Goal: Task Accomplishment & Management: Manage account settings

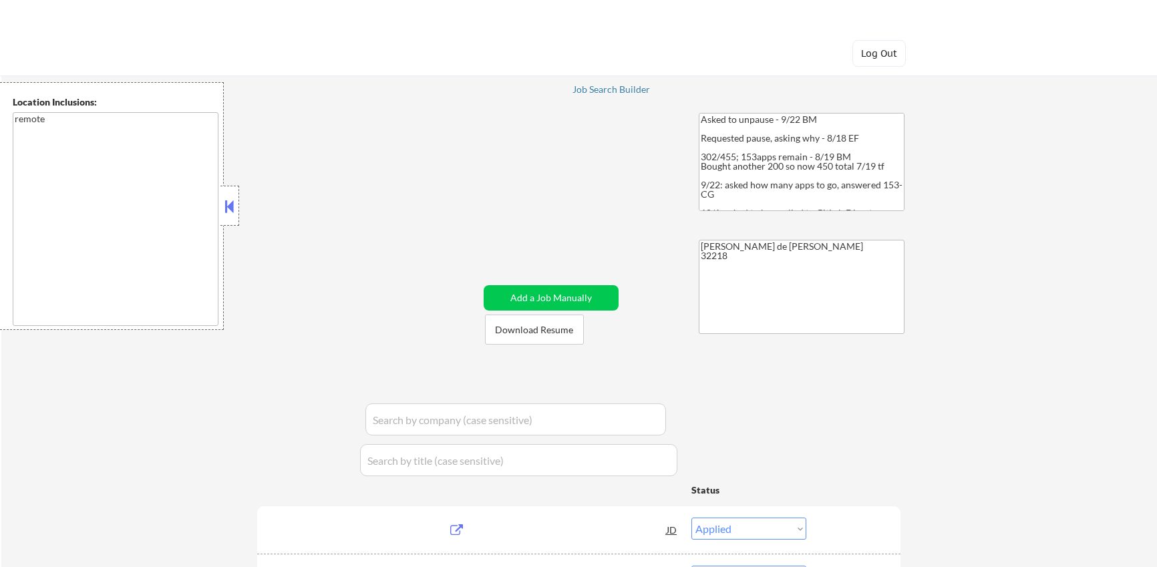
select select ""applied""
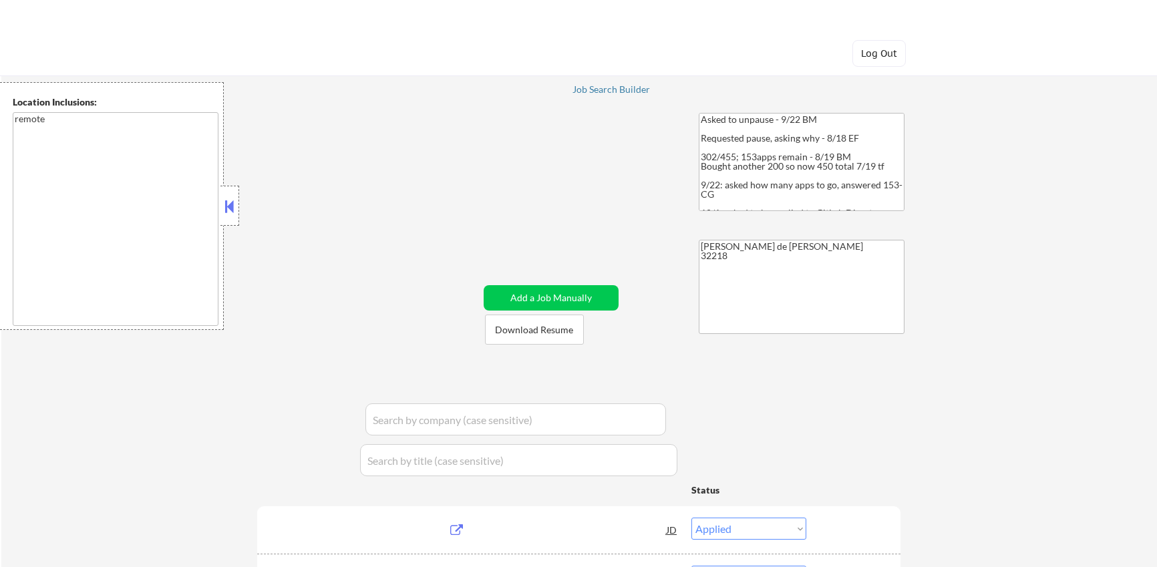
select select ""applied""
select select ""excluded__other_""
select select ""applied""
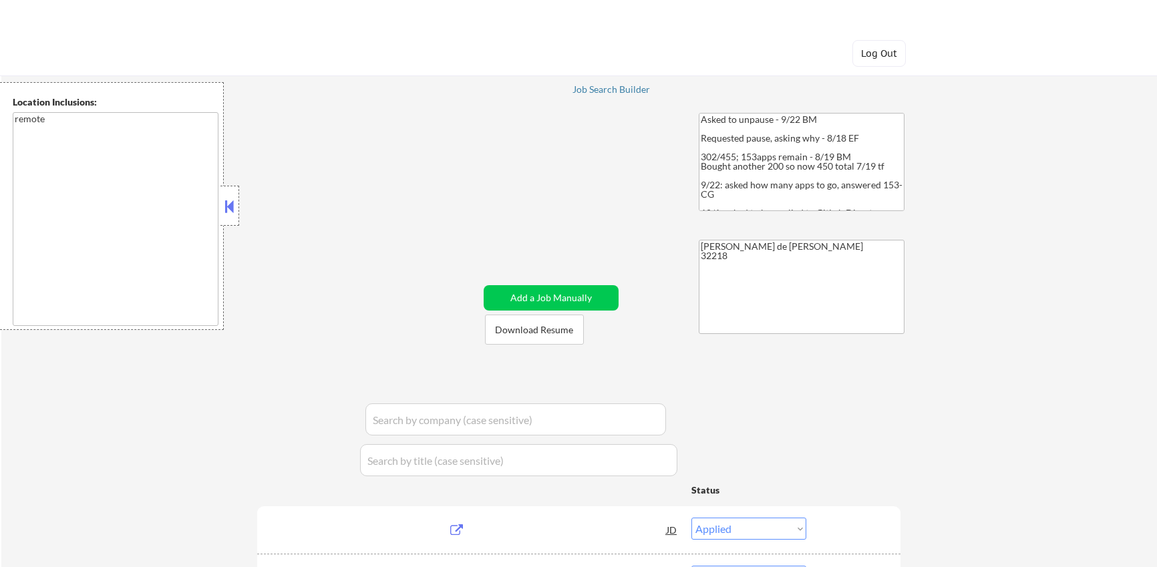
select select ""applied""
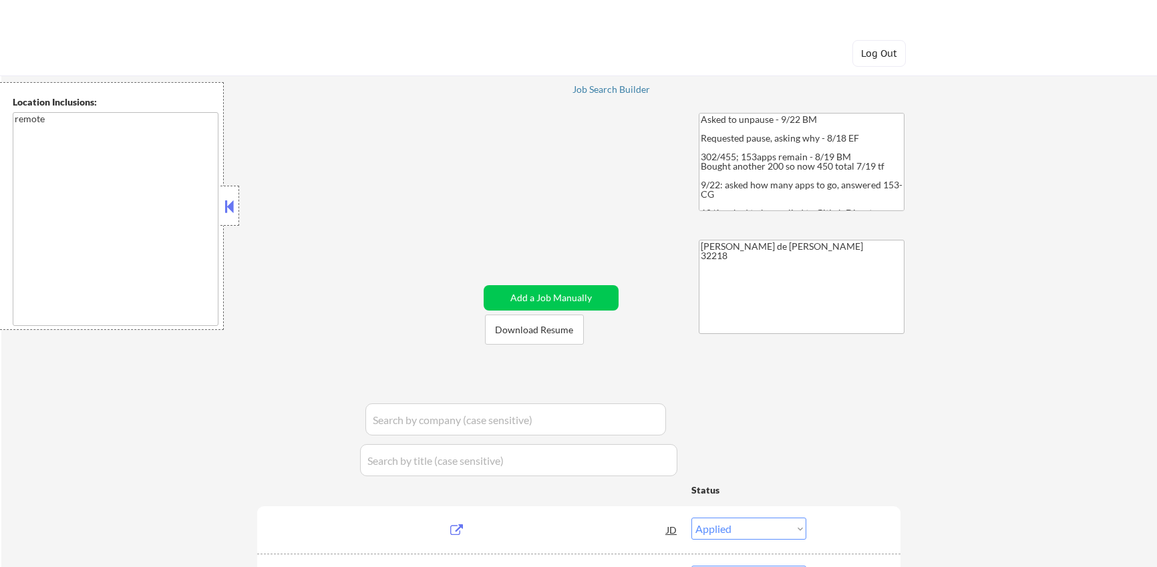
select select ""applied""
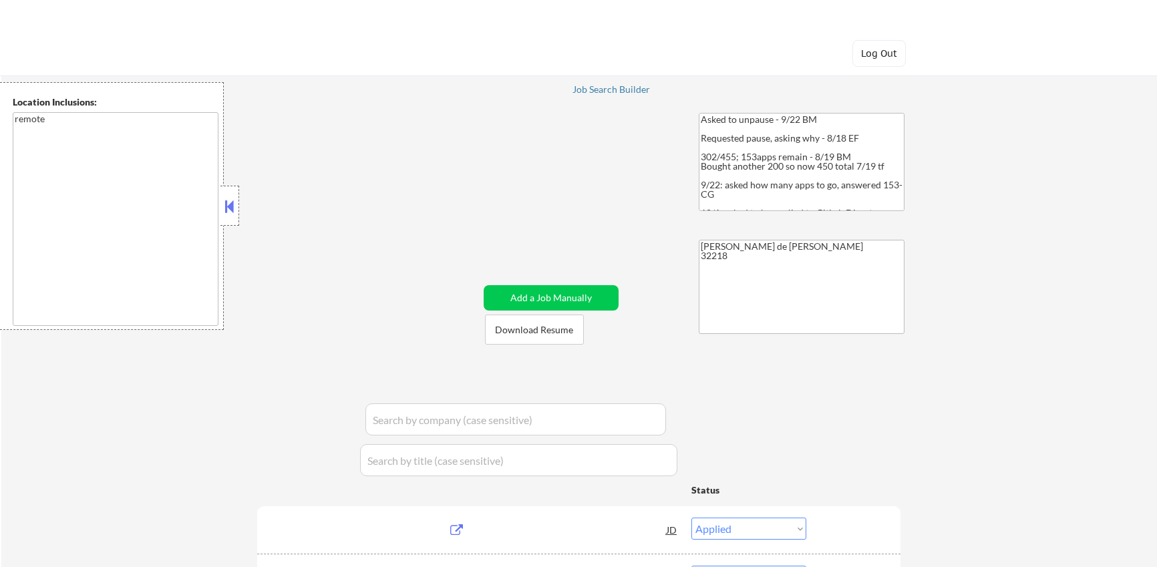
select select ""applied""
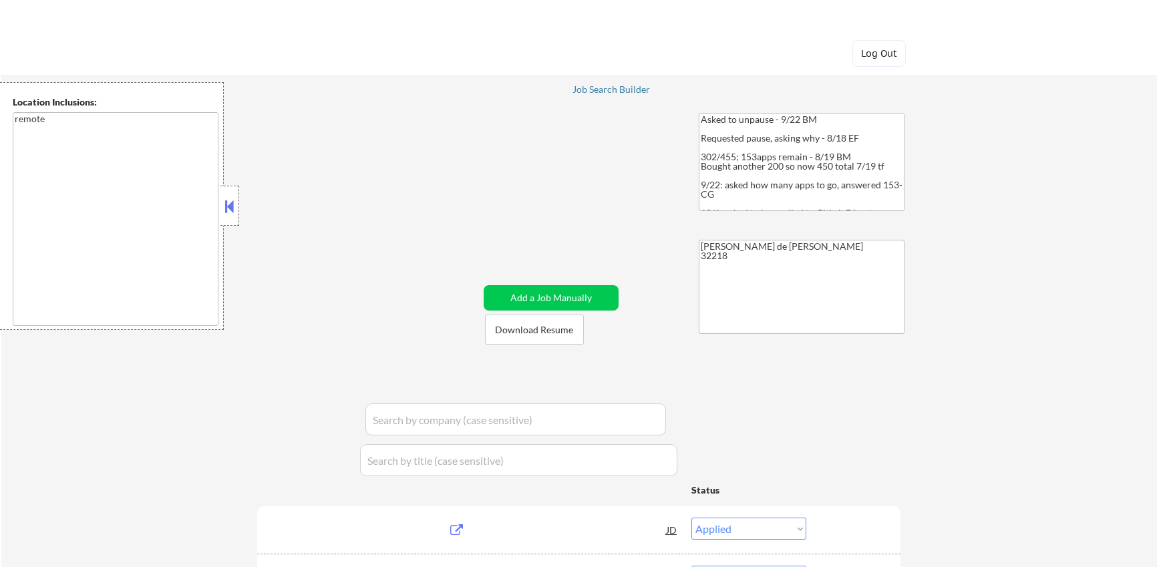
select select ""applied""
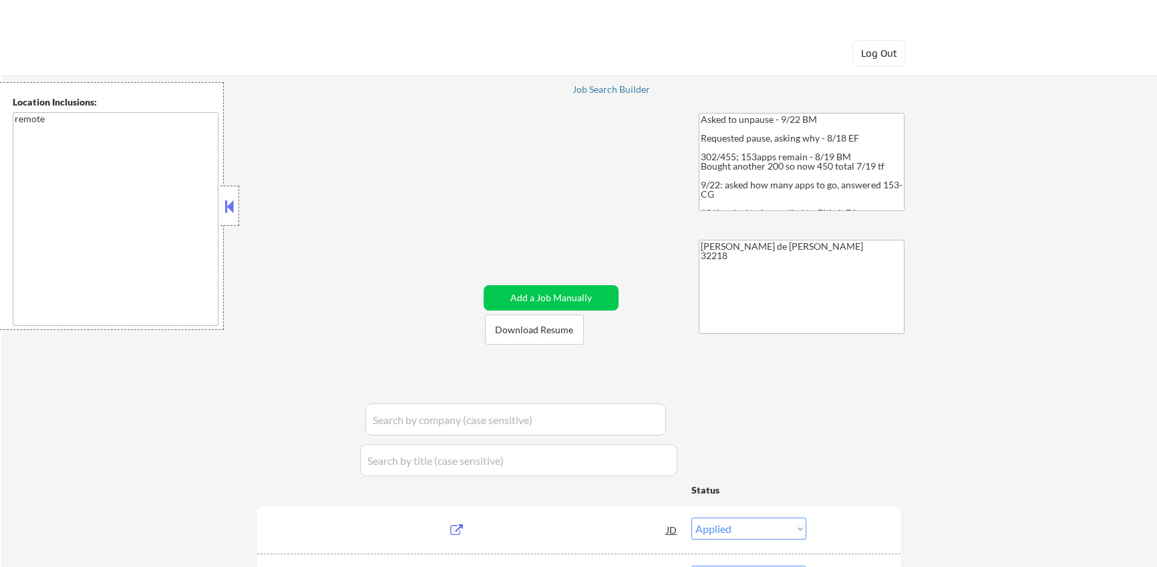
select select ""applied""
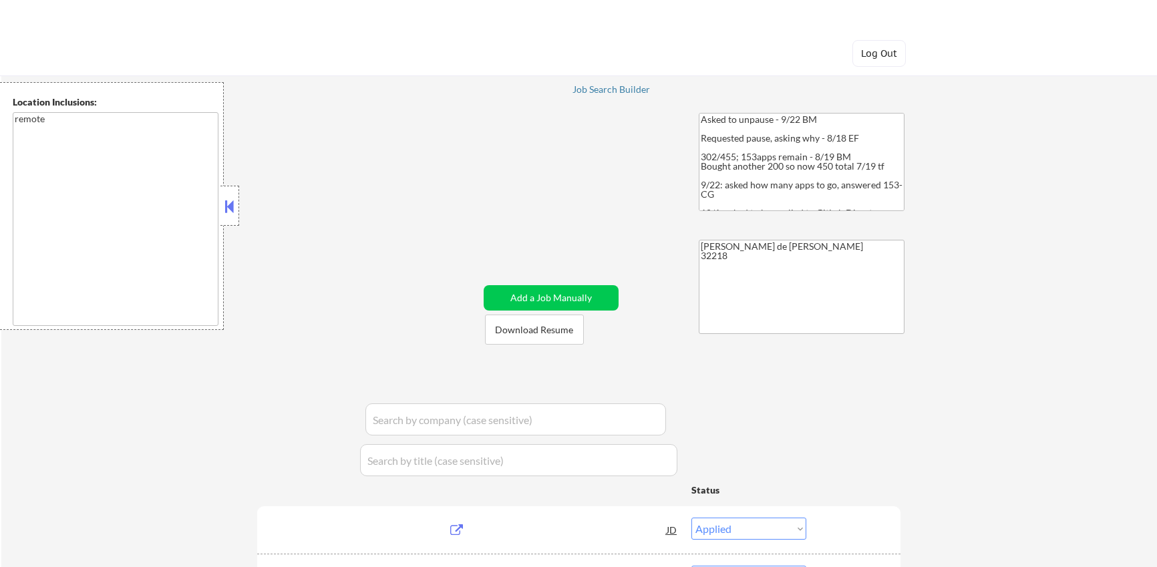
select select ""applied""
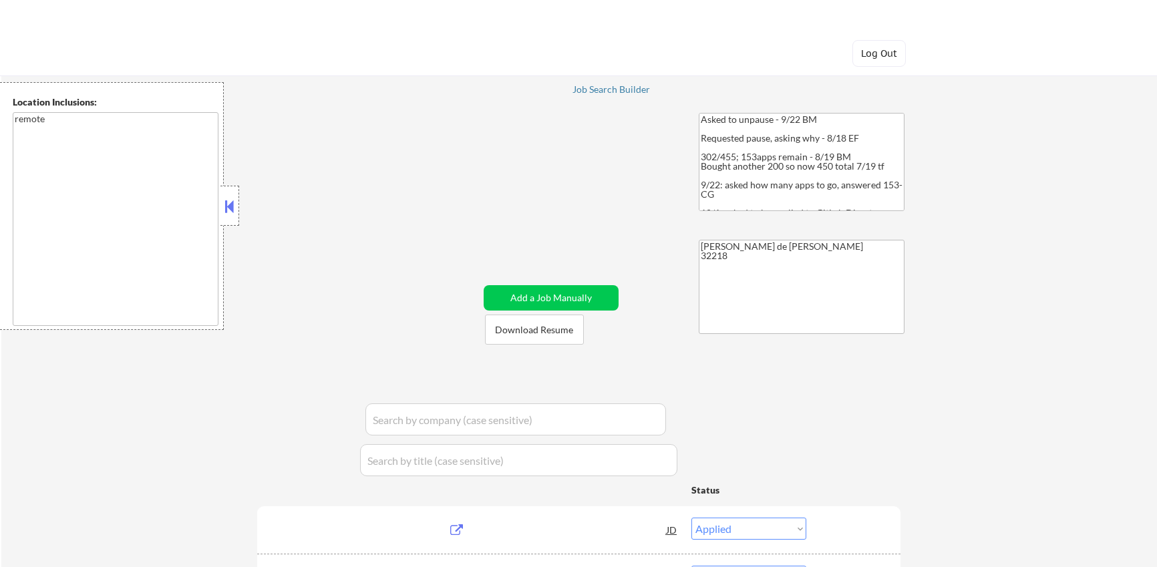
select select ""applied""
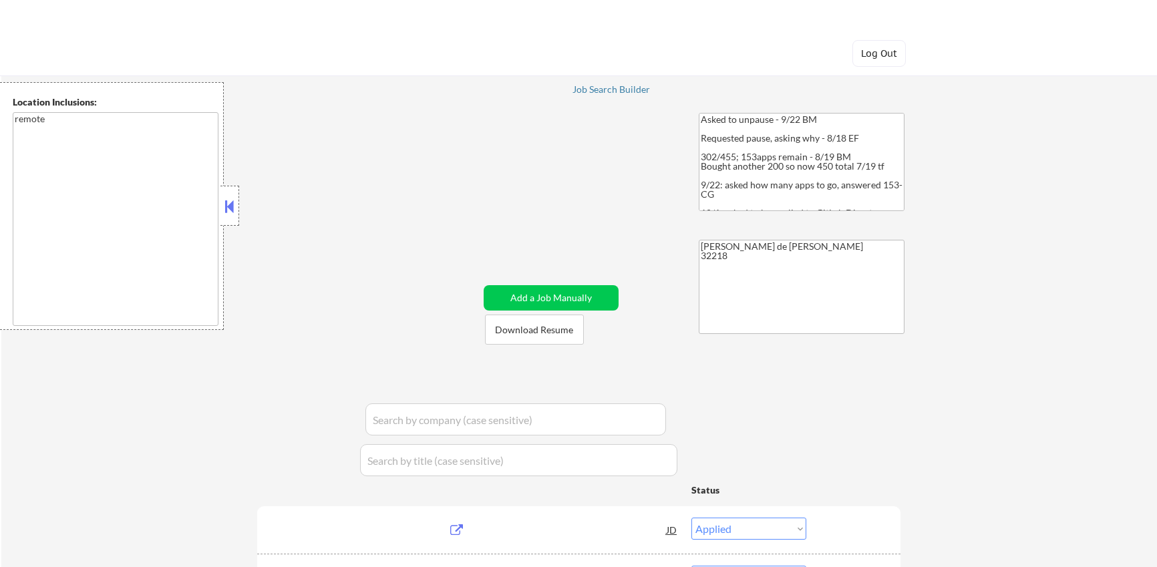
select select ""applied""
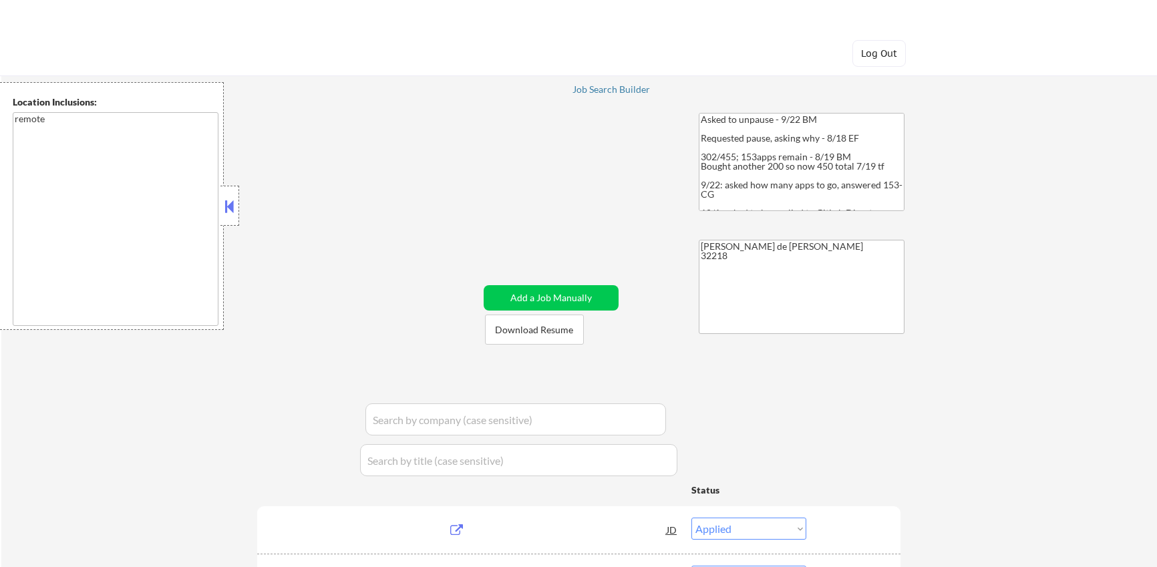
select select ""applied""
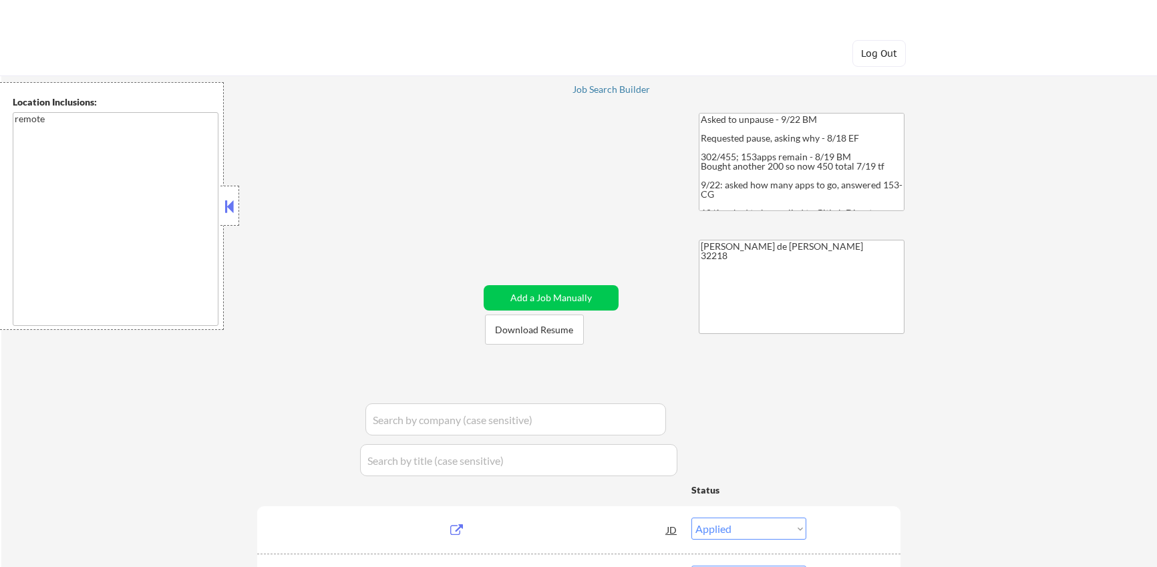
select select ""applied""
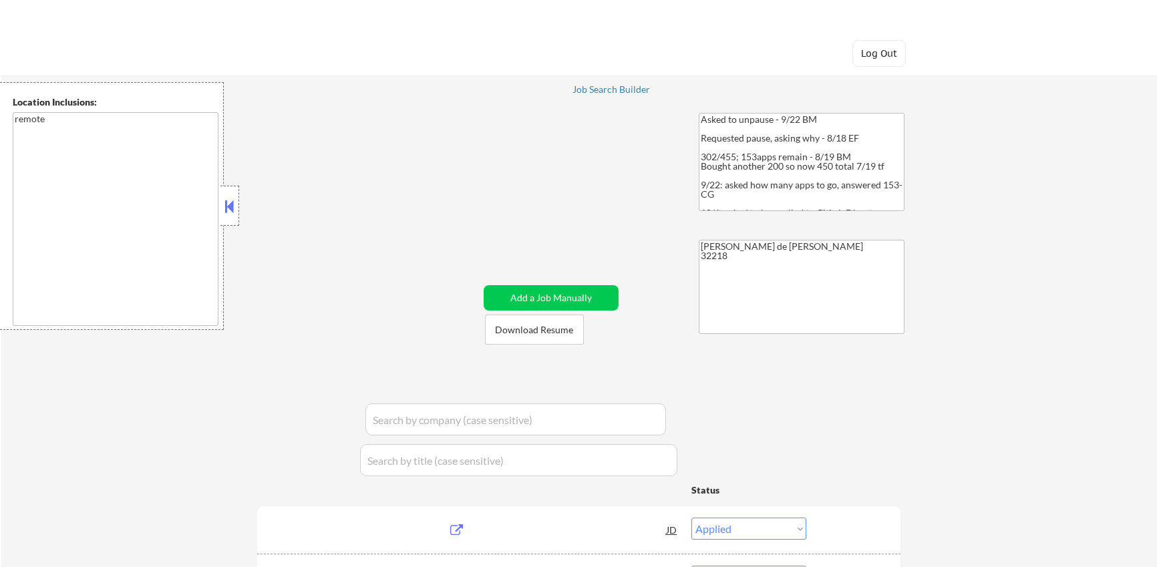
select select ""applied""
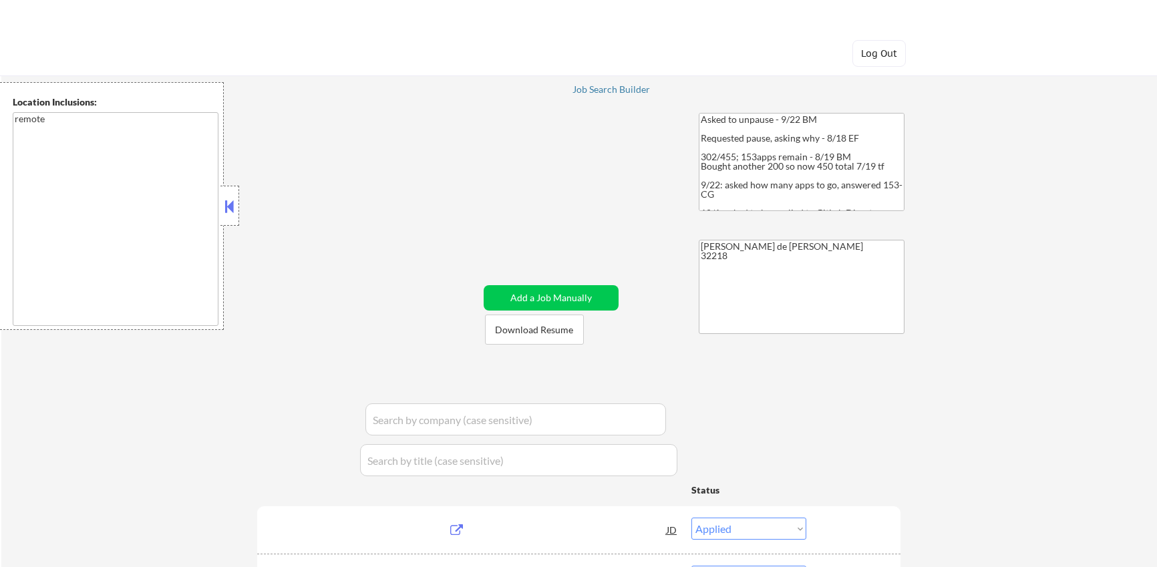
select select ""applied""
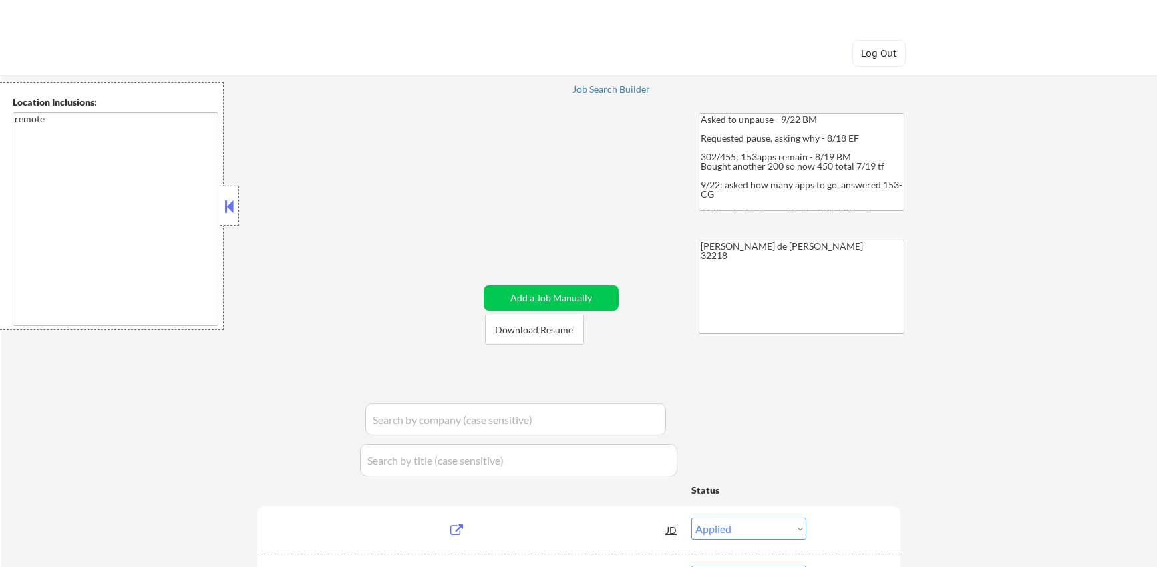
select select ""applied""
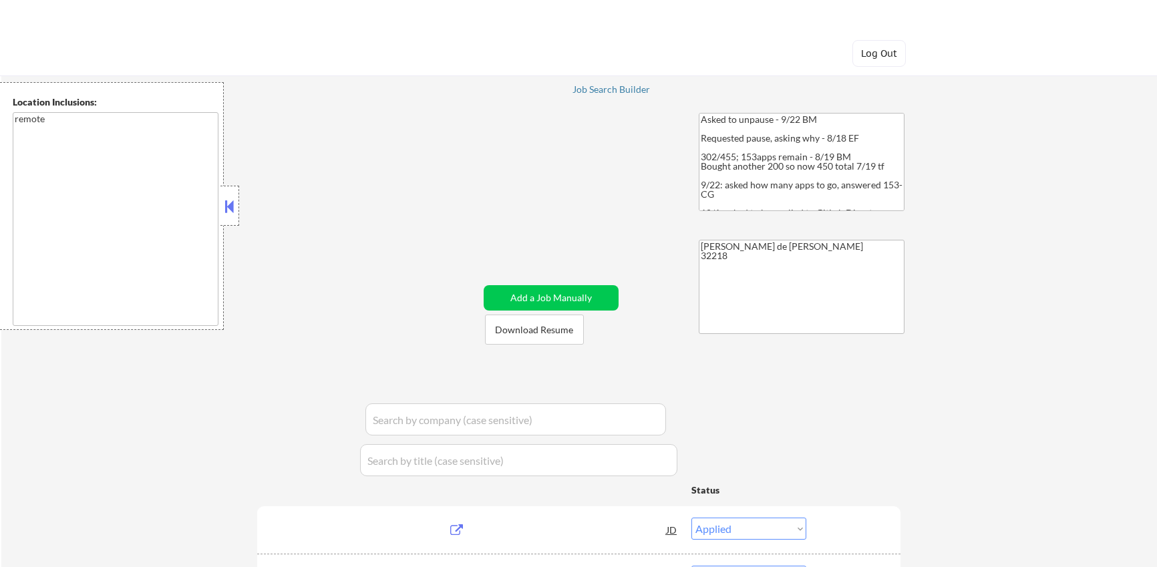
select select ""applied""
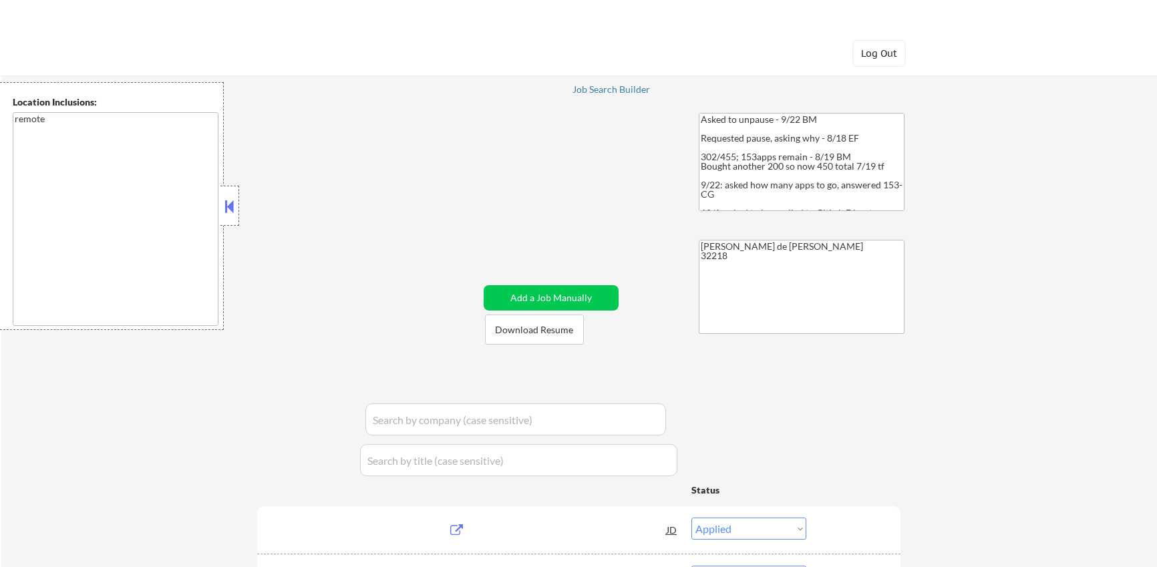
select select ""applied""
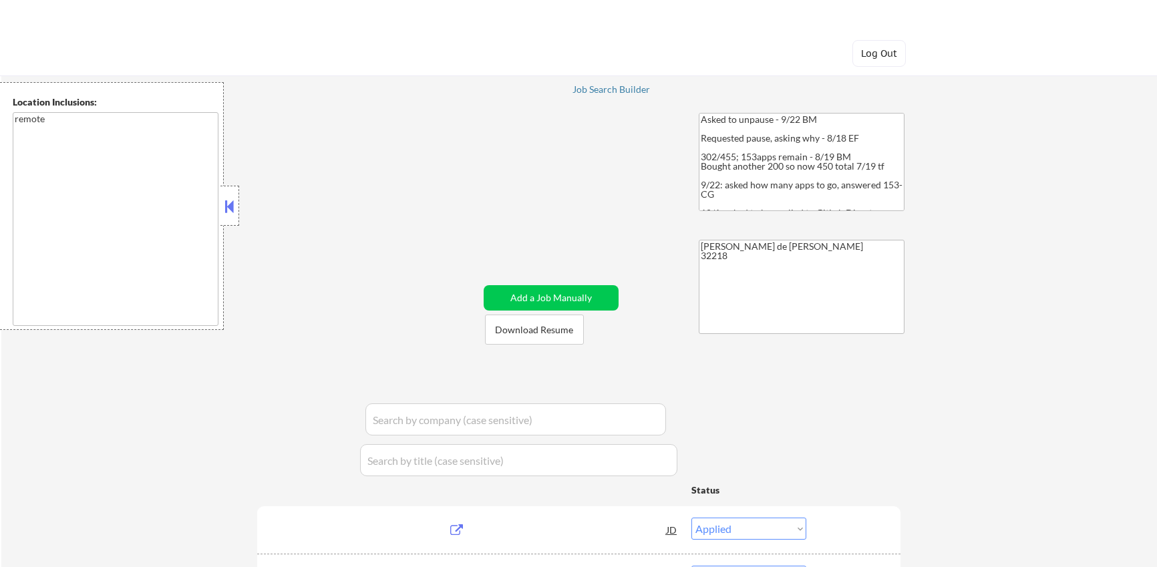
select select ""applied""
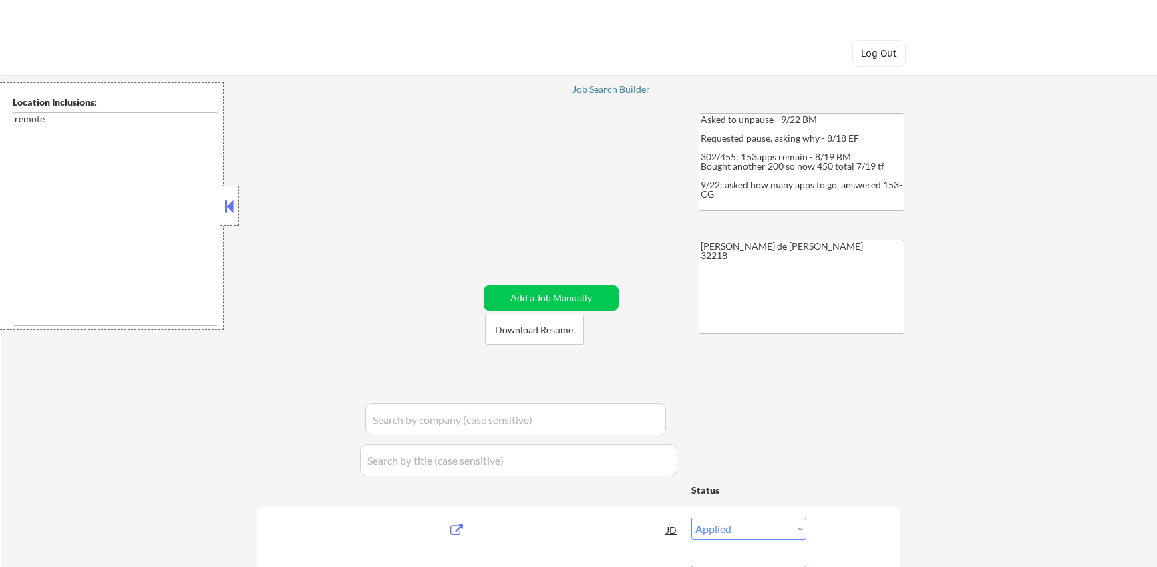
select select ""applied""
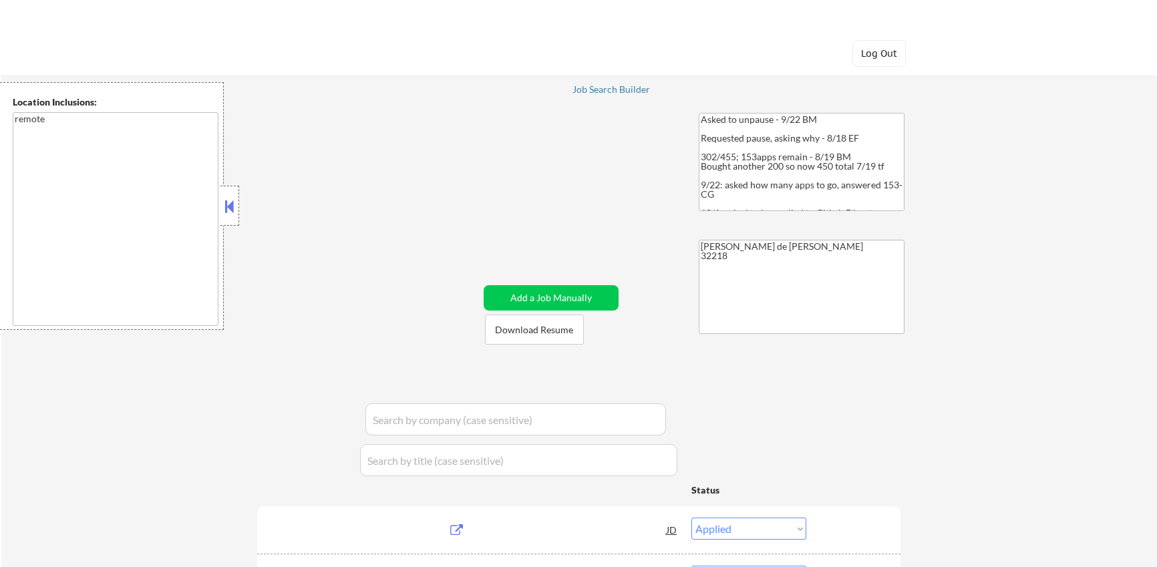
select select ""applied""
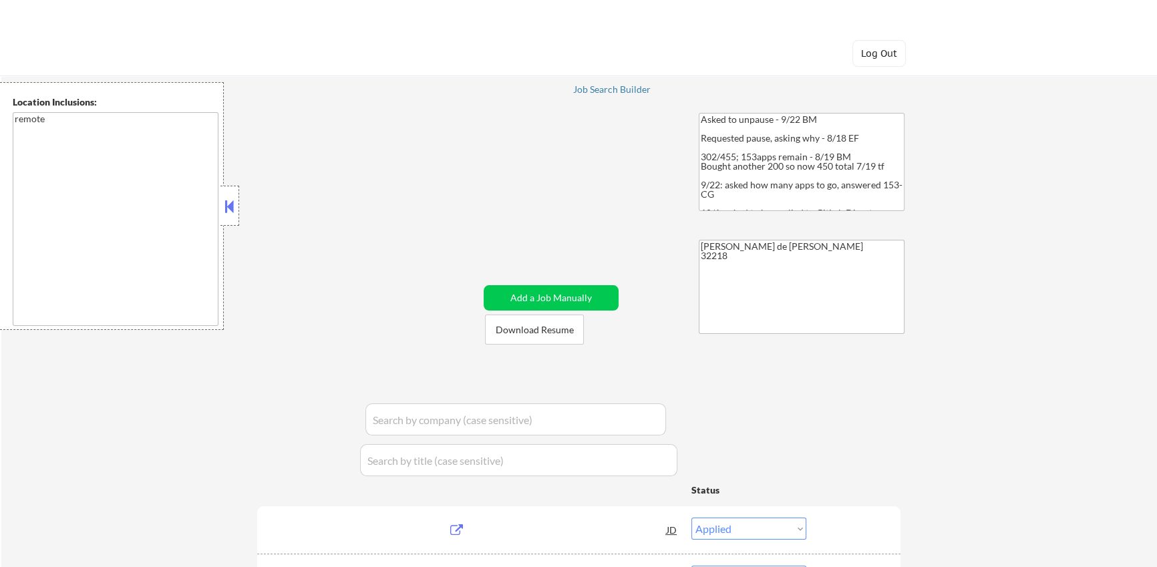
select select ""pending""
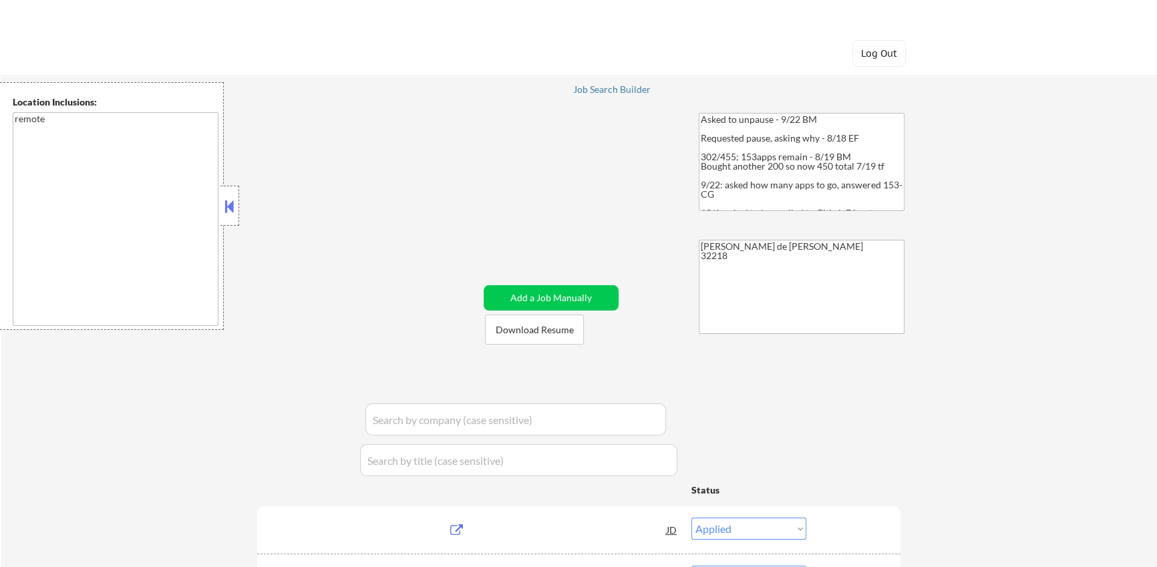
select select ""pending""
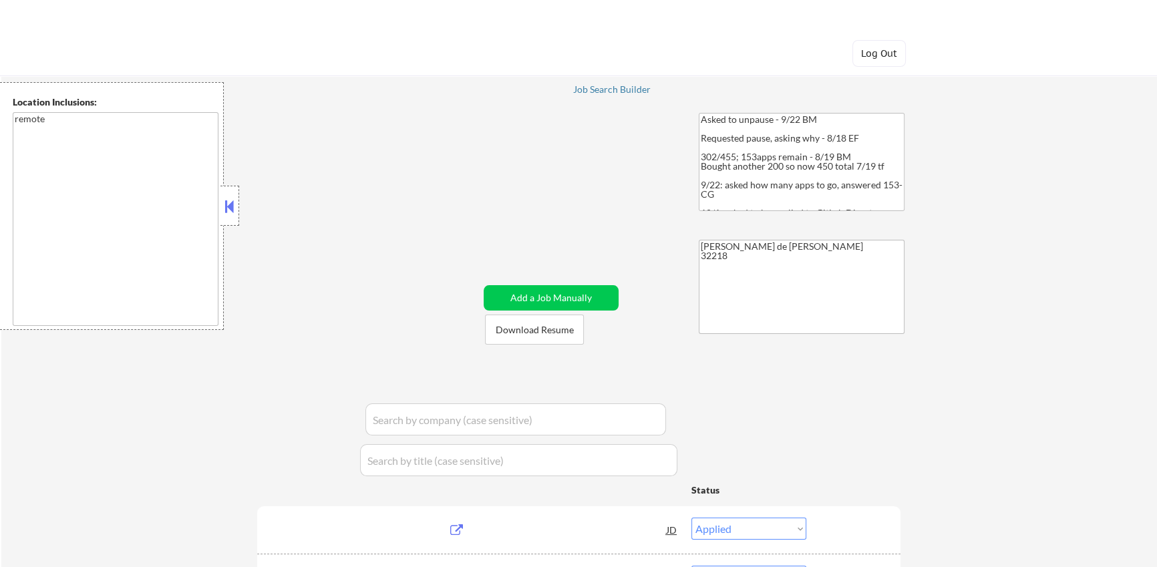
select select ""pending""
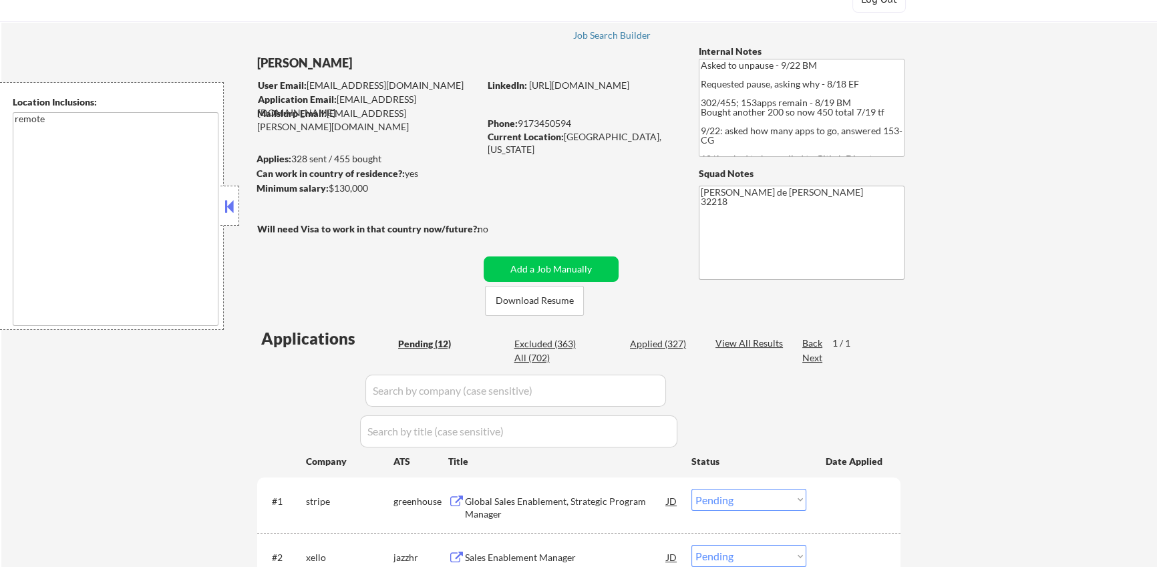
scroll to position [97, 0]
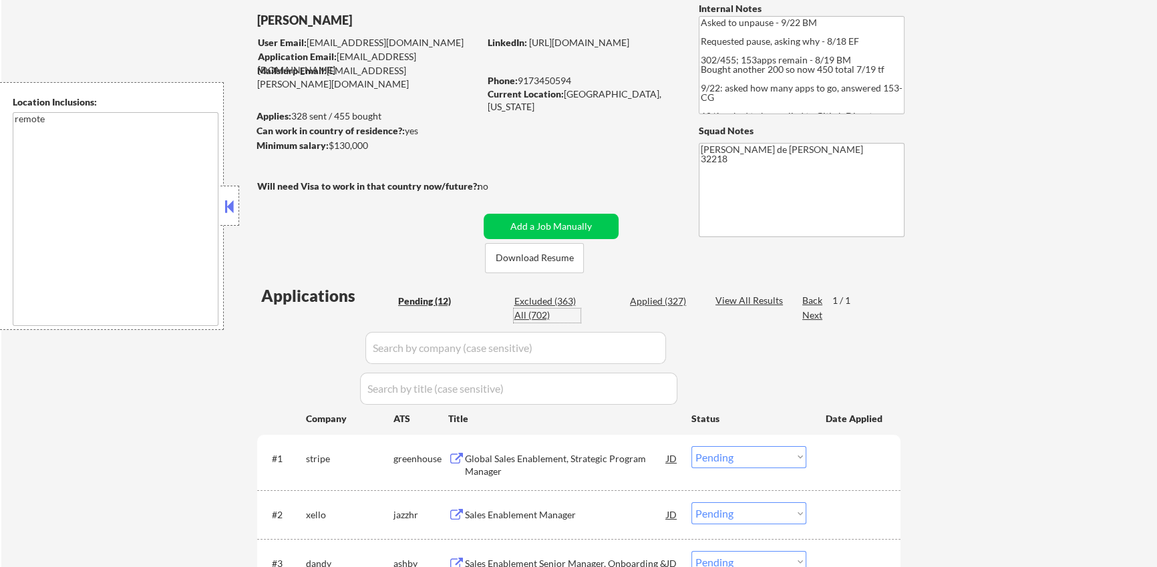
click at [535, 318] on div "All (702)" at bounding box center [547, 315] width 67 height 13
select select ""applied""
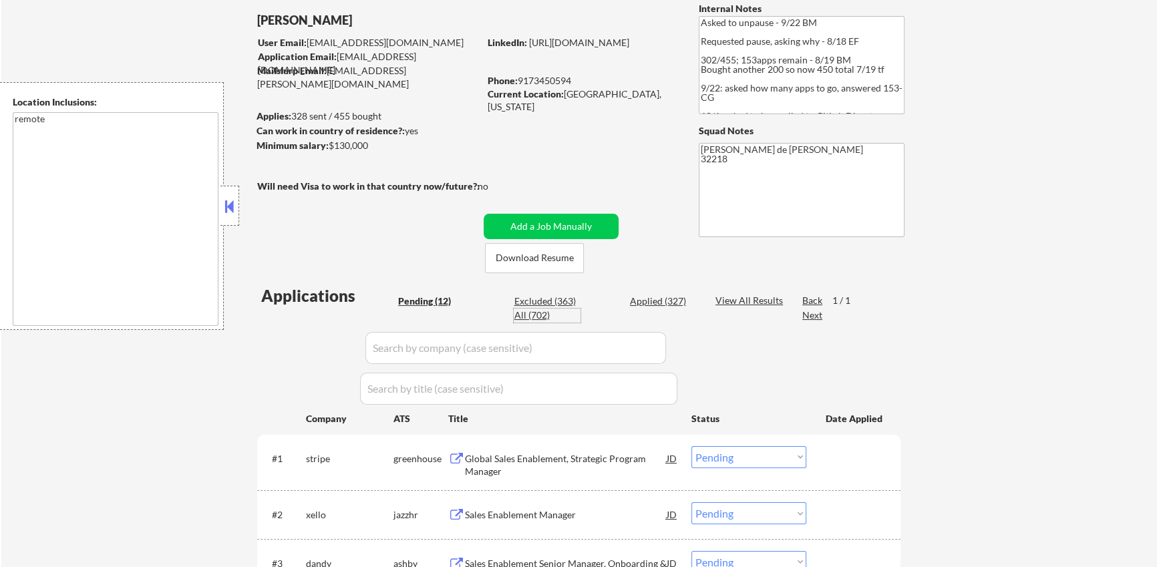
select select ""applied""
select select ""excluded__other_""
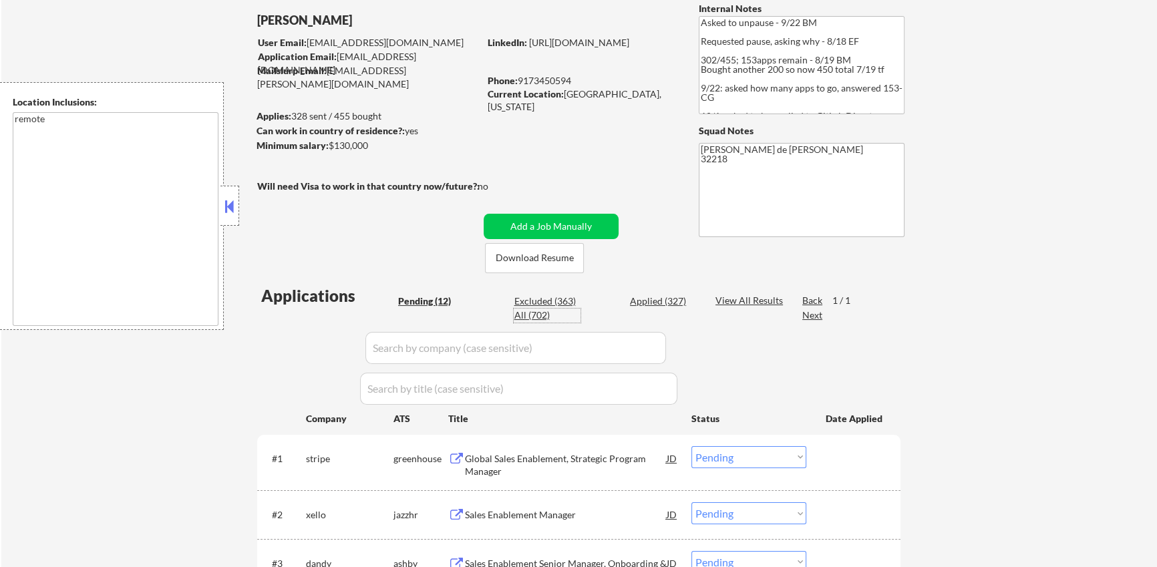
select select ""applied""
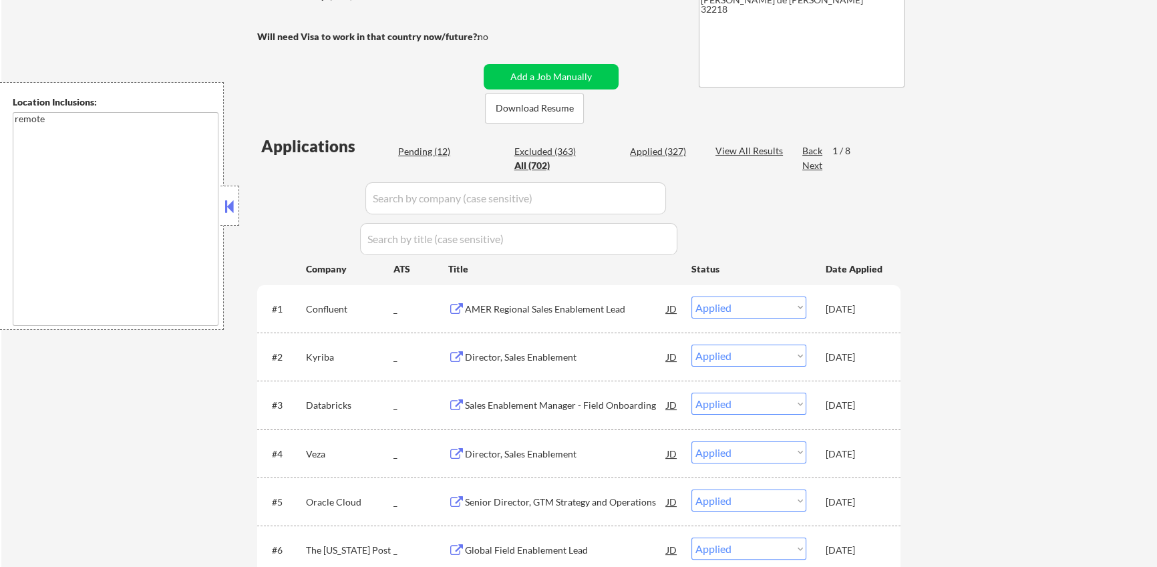
scroll to position [253, 0]
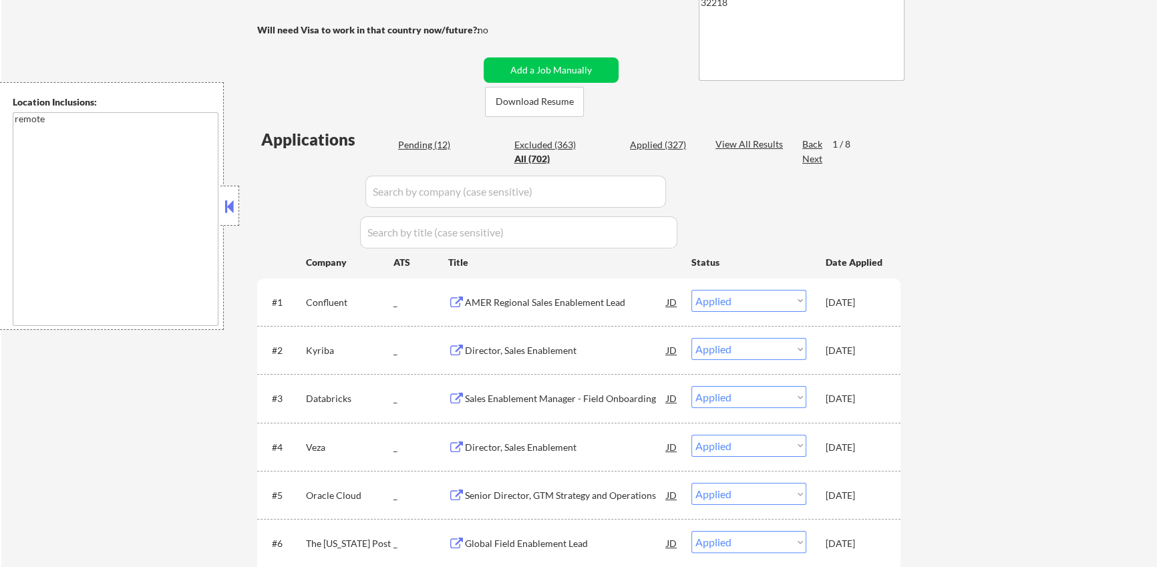
click at [460, 246] on input "input" at bounding box center [518, 233] width 317 height 32
type input "8"
click at [547, 197] on input "input" at bounding box center [516, 192] width 301 height 32
click at [541, 227] on input "input" at bounding box center [518, 233] width 317 height 32
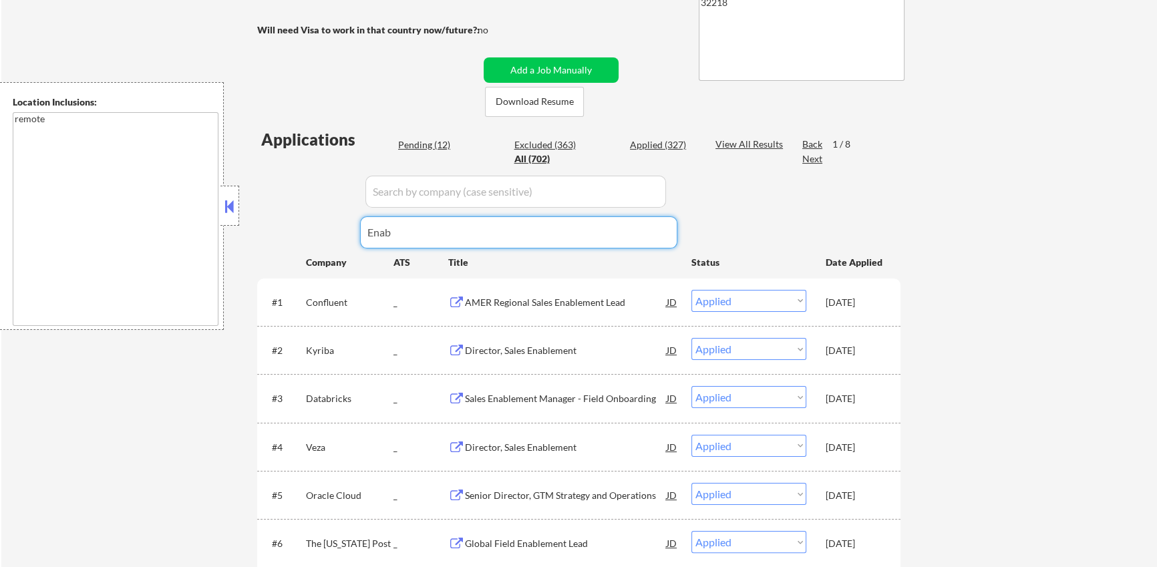
type input "Enabl"
select select ""excluded__other_""
select select ""applied""
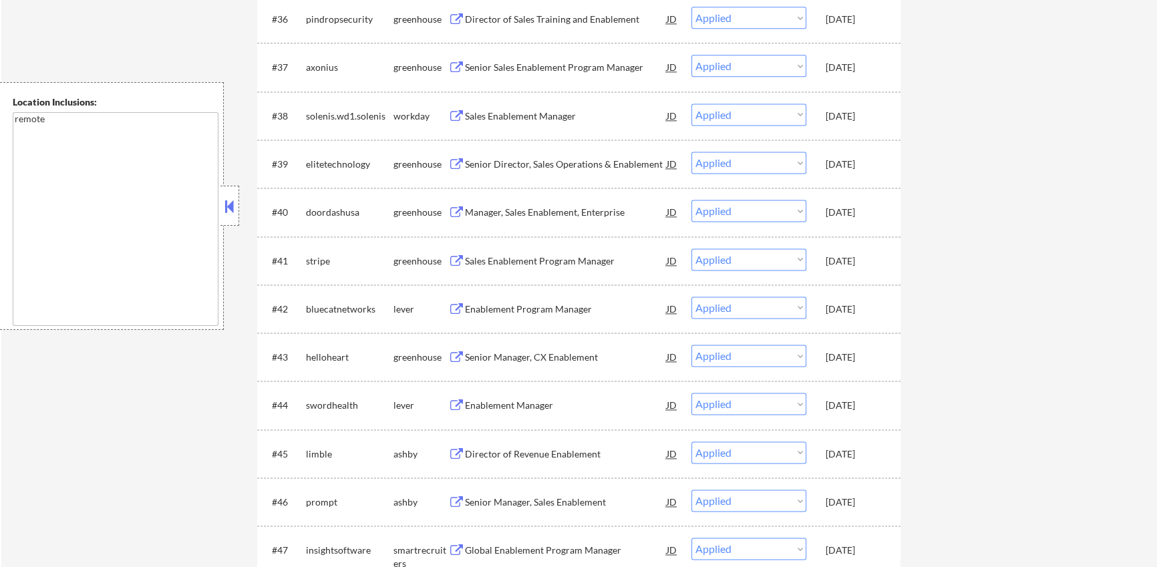
scroll to position [2253, 0]
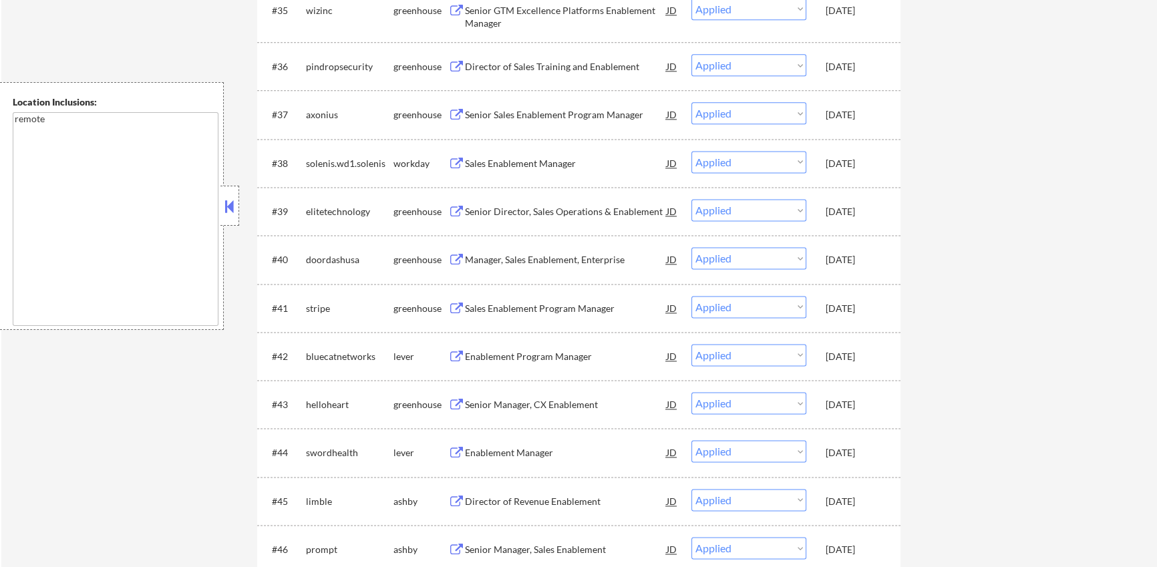
type input "Enablement"
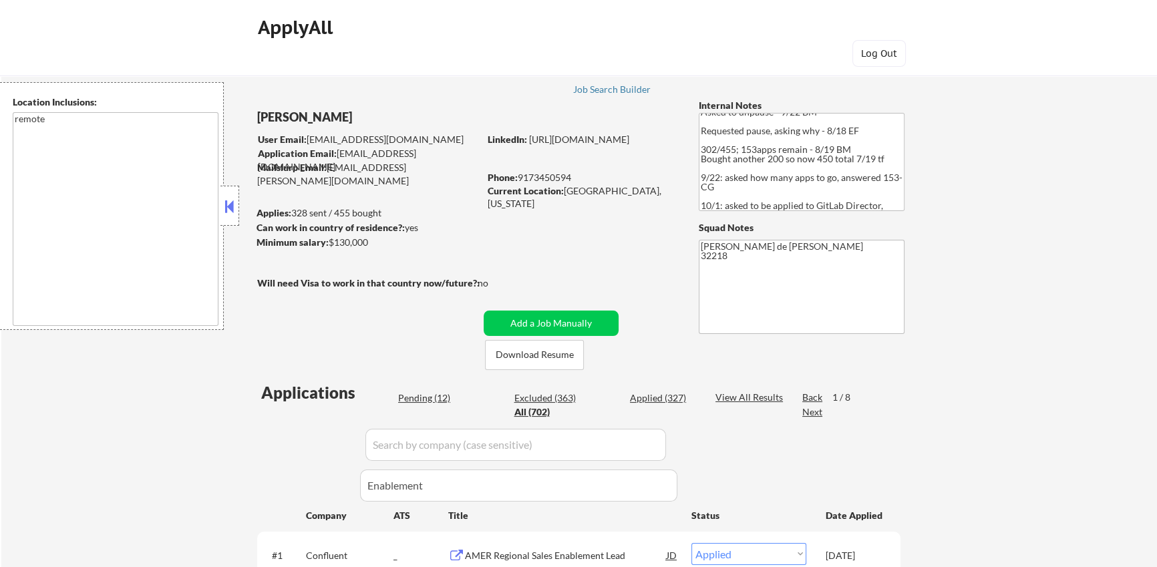
scroll to position [320, 0]
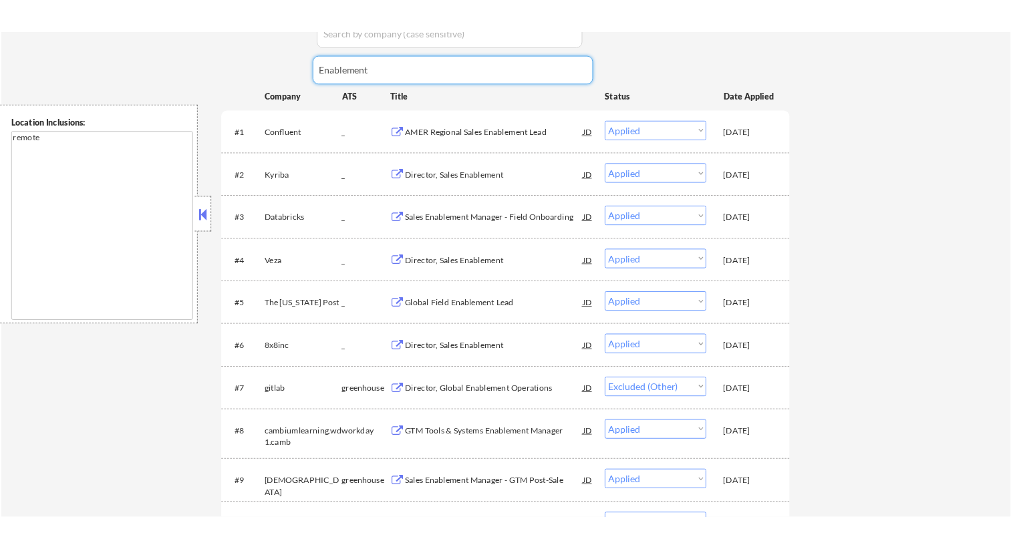
scroll to position [7, 0]
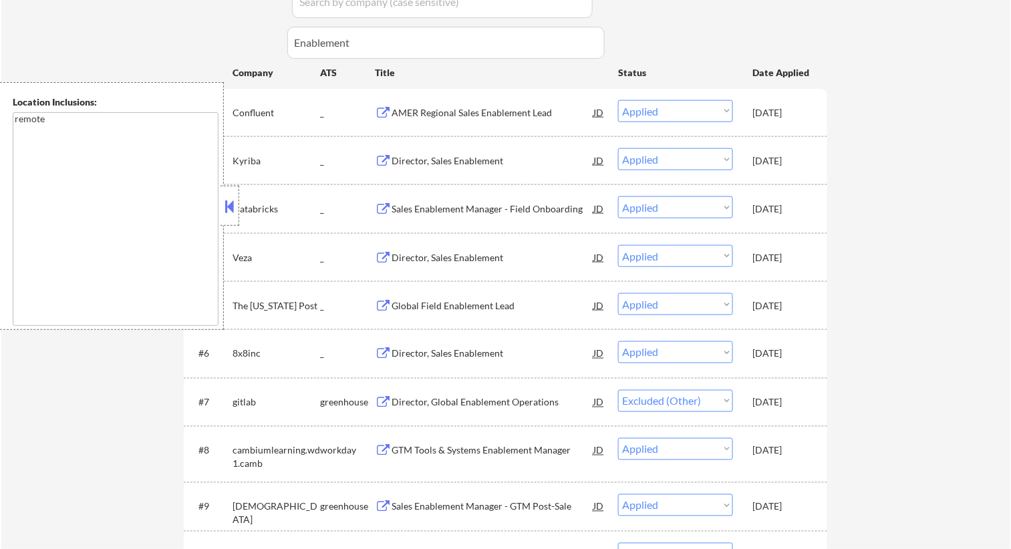
click at [229, 200] on button at bounding box center [230, 206] width 15 height 20
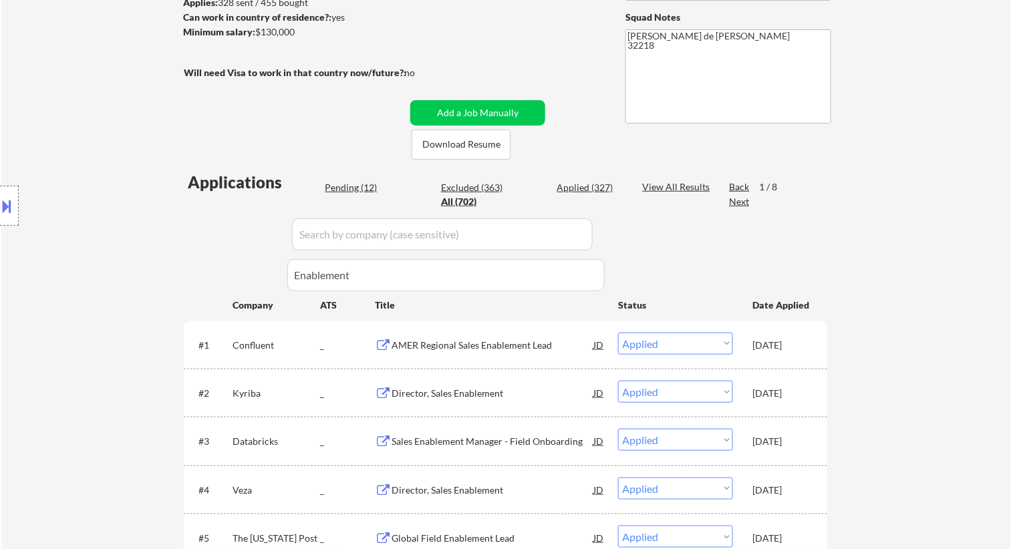
scroll to position [210, 0]
click at [666, 188] on div "View All Results" at bounding box center [678, 187] width 72 height 13
select select ""applied""
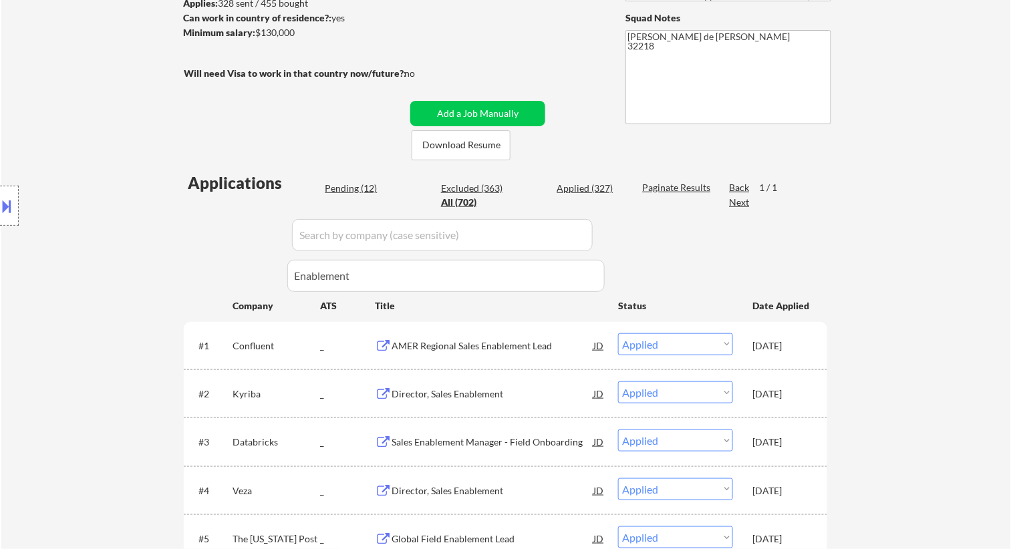
select select ""applied""
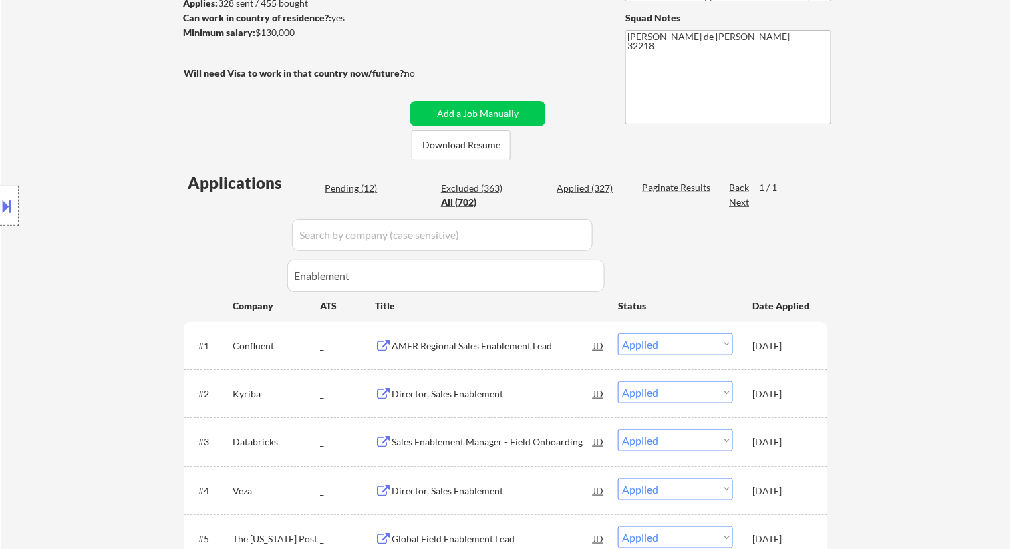
select select ""applied""
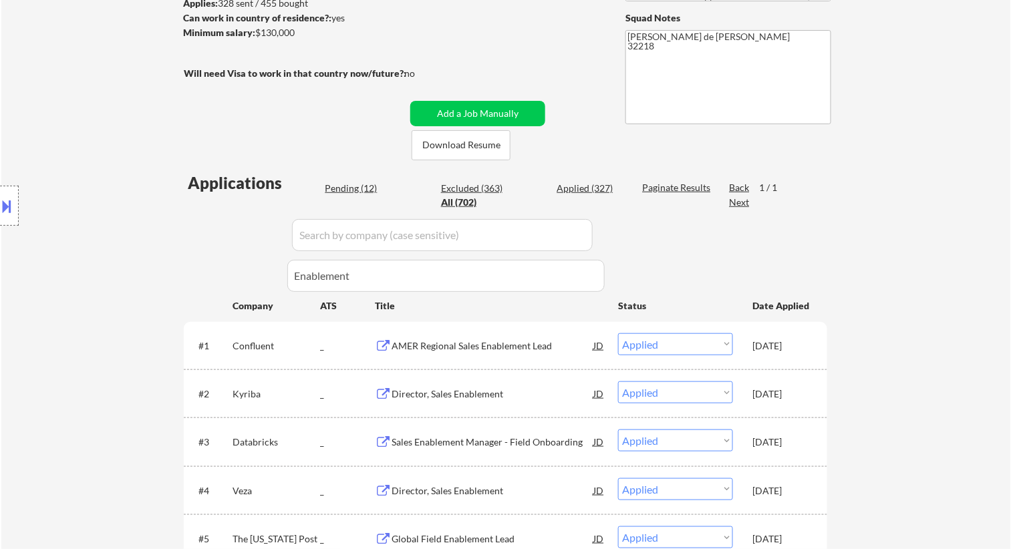
select select ""applied""
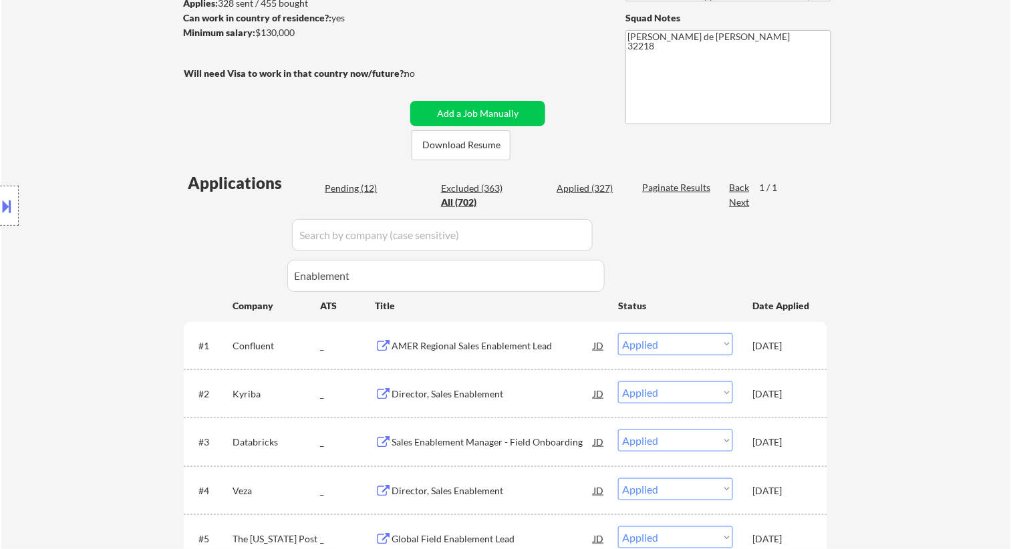
select select ""applied""
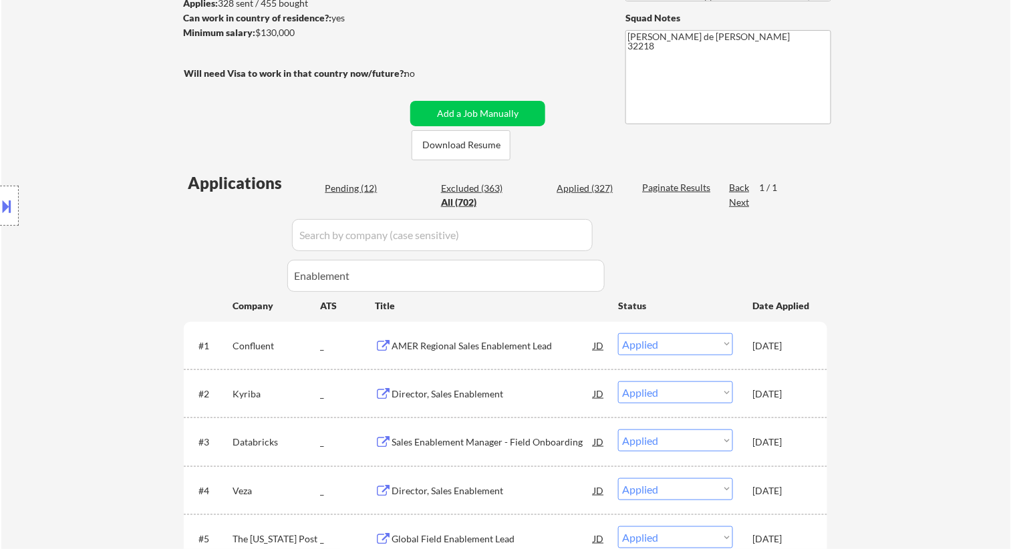
select select ""applied""
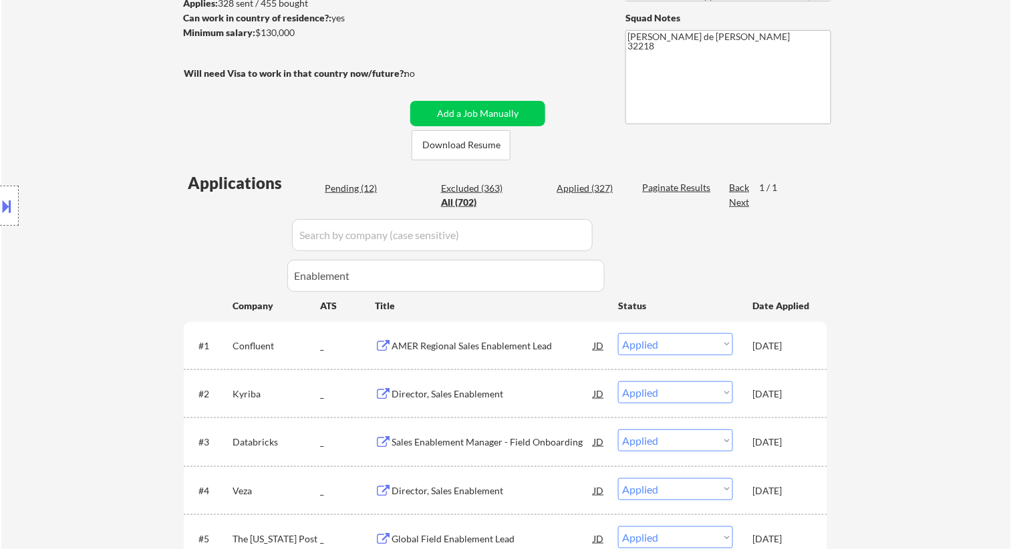
select select ""applied""
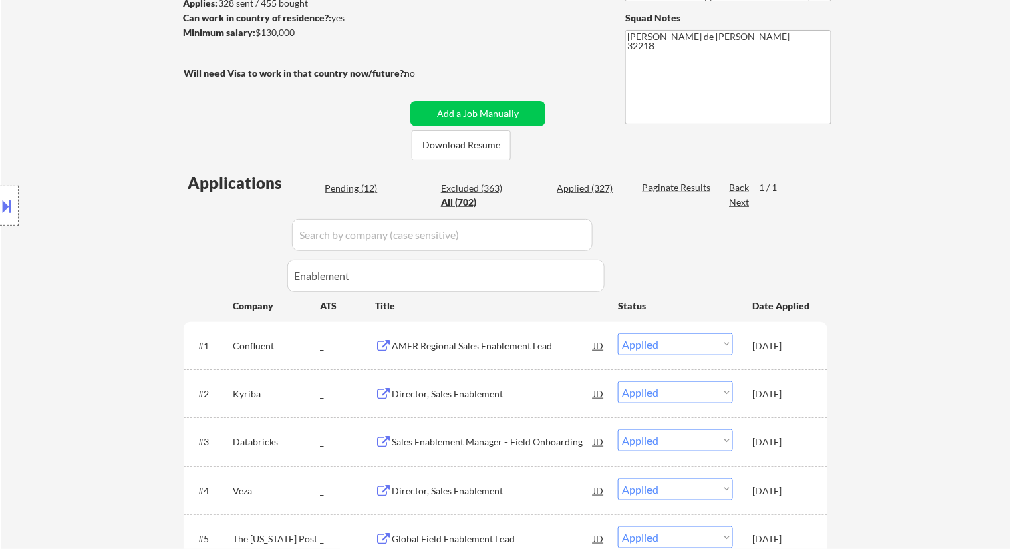
select select ""applied""
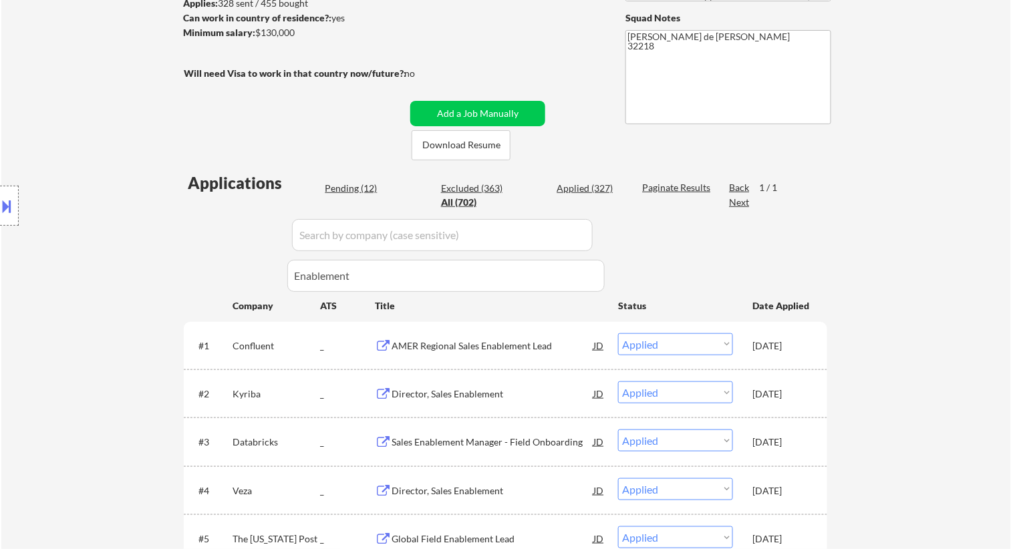
select select ""applied""
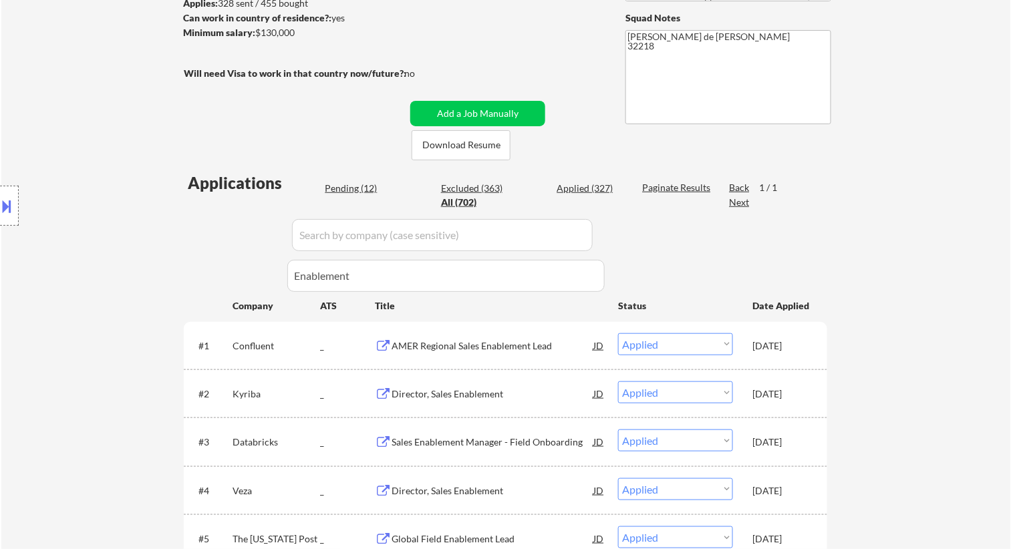
select select ""applied""
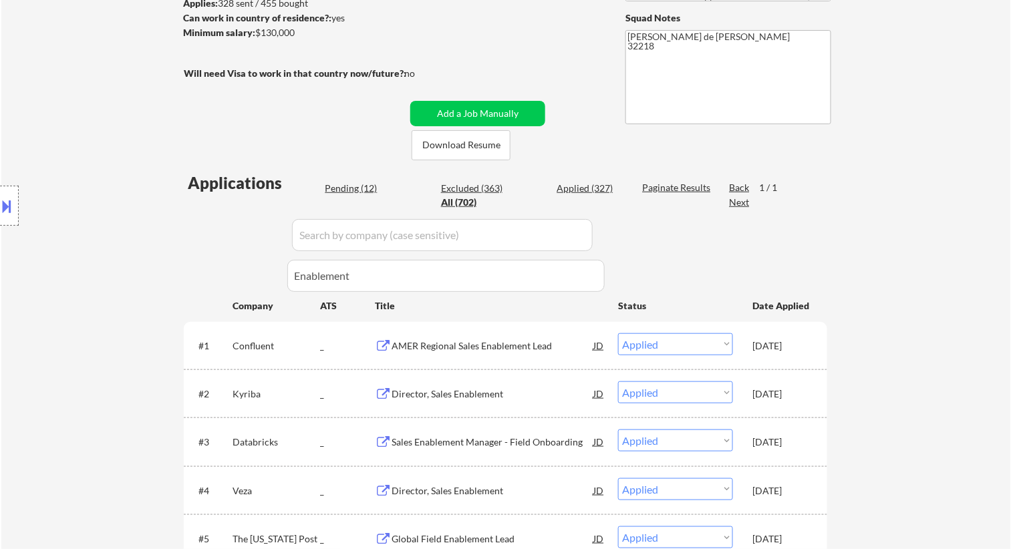
select select ""applied""
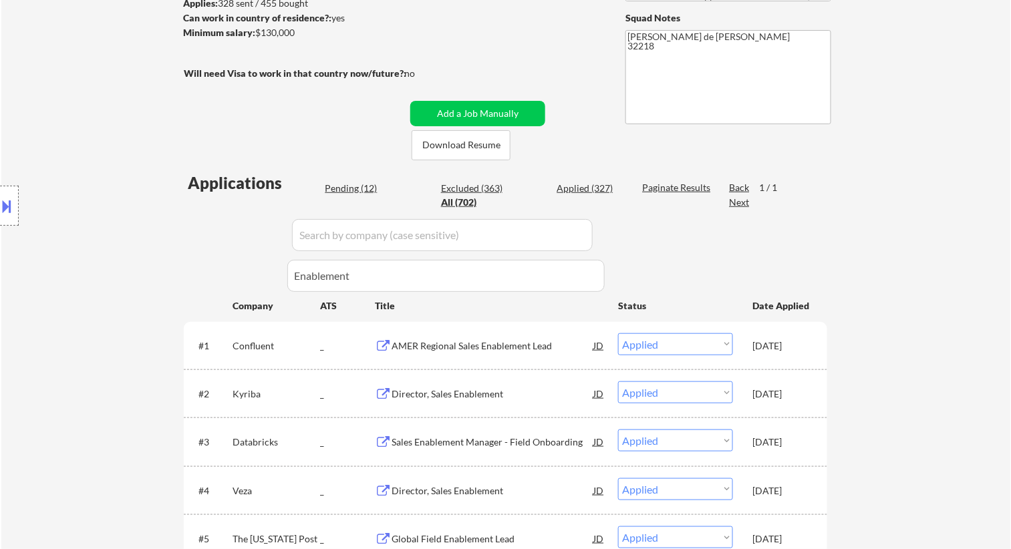
select select ""applied""
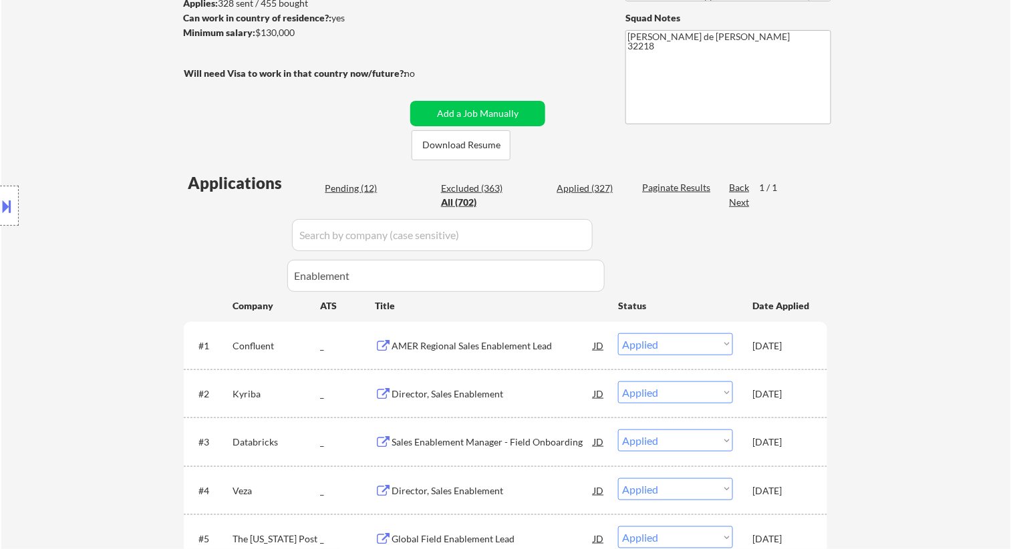
select select ""applied""
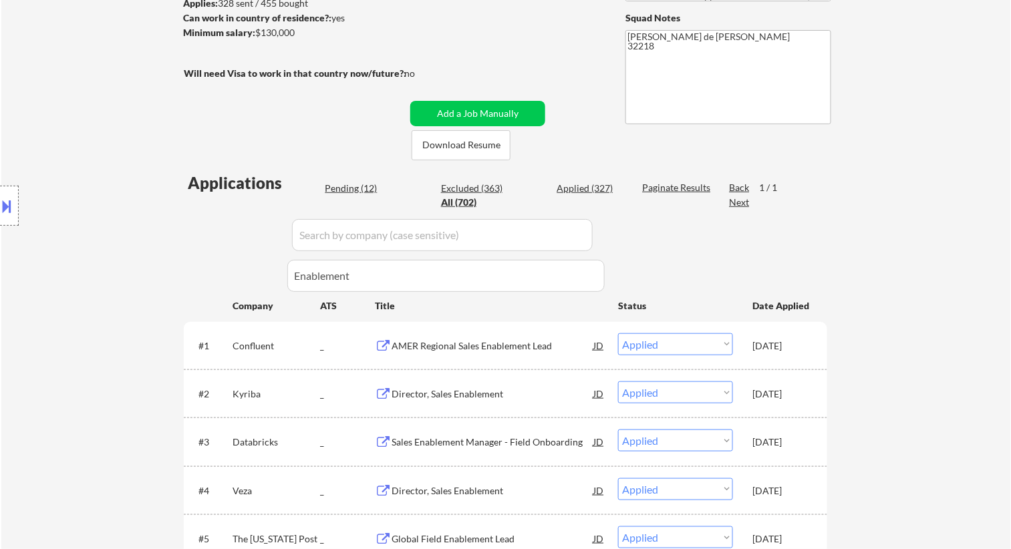
select select ""applied""
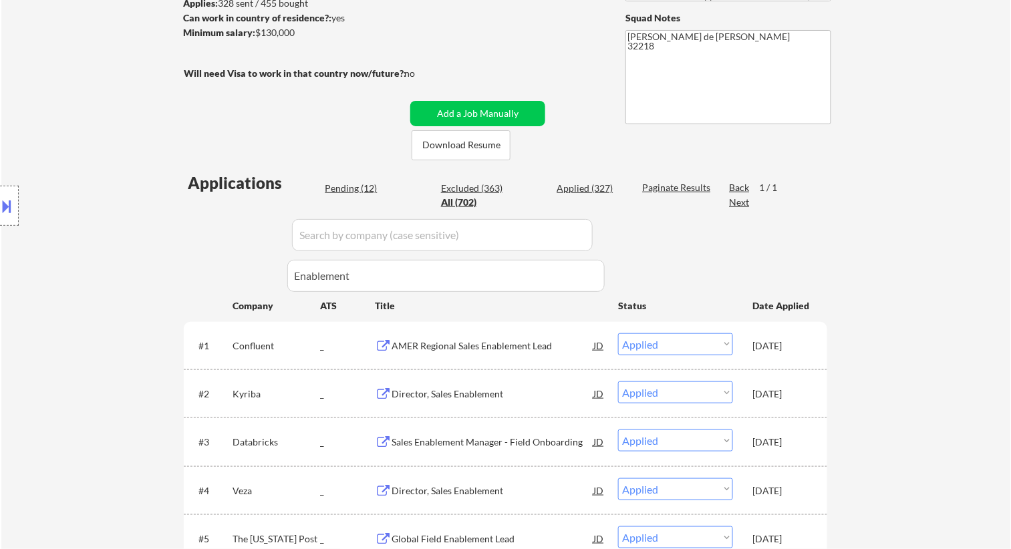
select select ""applied""
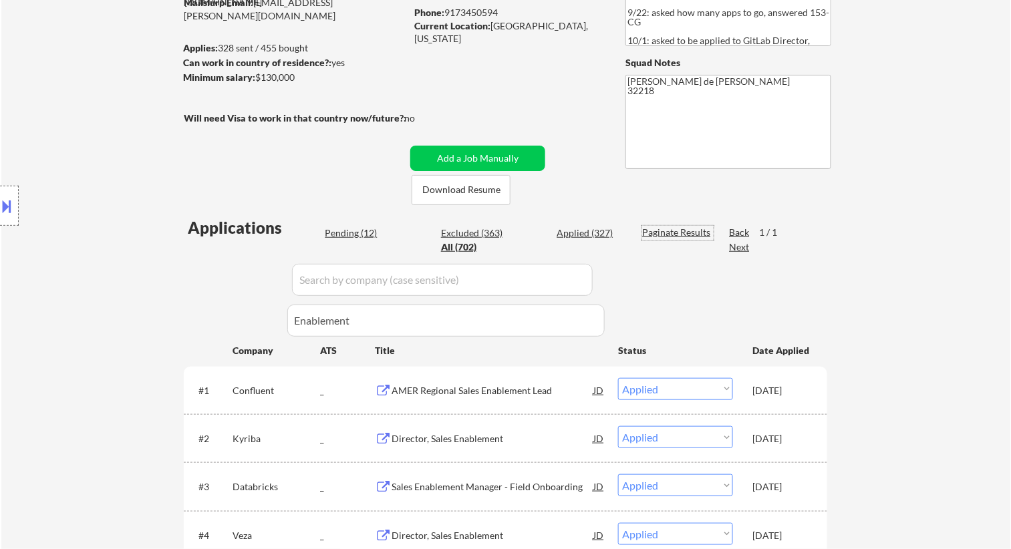
scroll to position [160, 0]
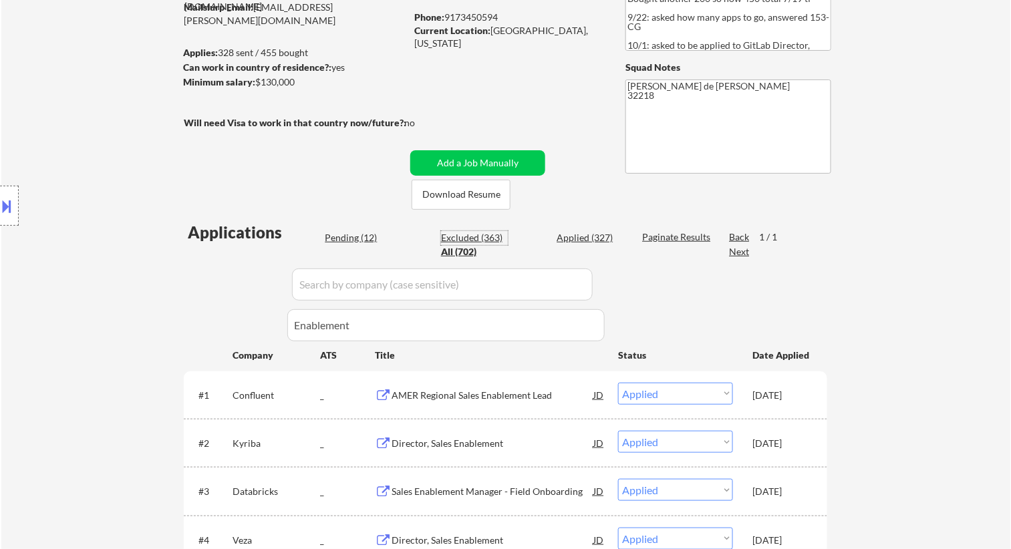
drag, startPoint x: 454, startPoint y: 239, endPoint x: 536, endPoint y: 235, distance: 82.3
click at [454, 239] on div "Excluded (363)" at bounding box center [474, 237] width 67 height 13
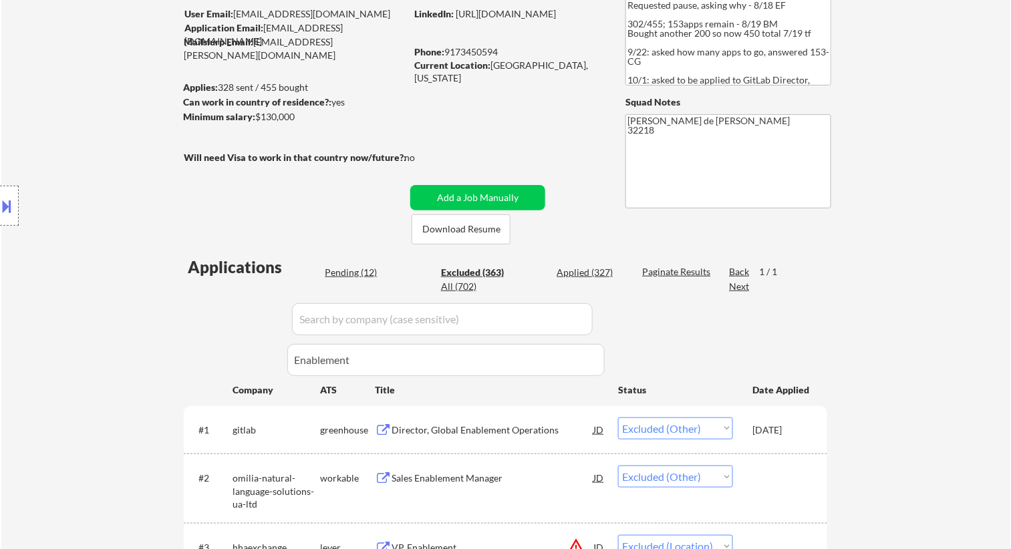
scroll to position [118, 0]
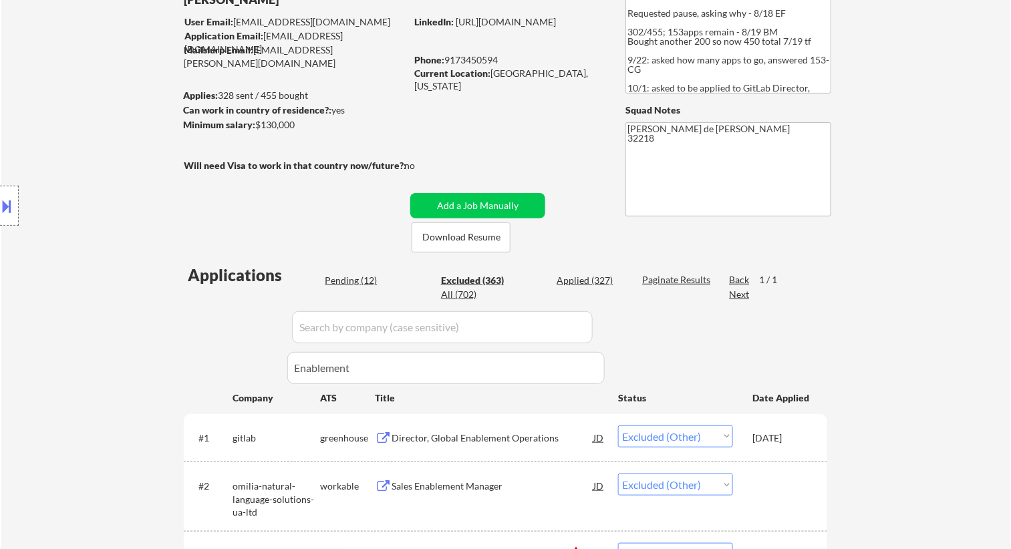
drag, startPoint x: 587, startPoint y: 281, endPoint x: 875, endPoint y: 380, distance: 305.2
click at [587, 281] on div "Applied (327)" at bounding box center [590, 280] width 67 height 13
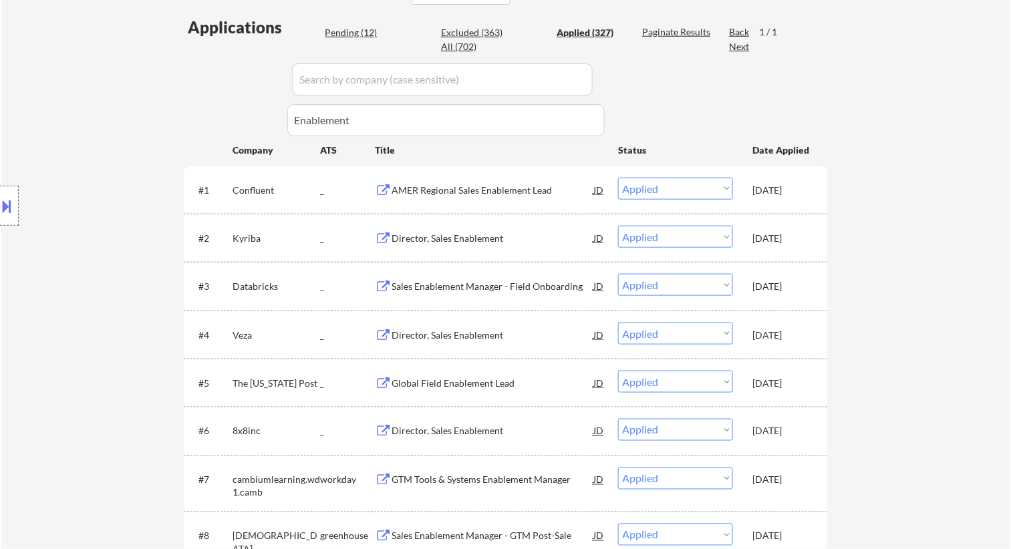
scroll to position [244, 0]
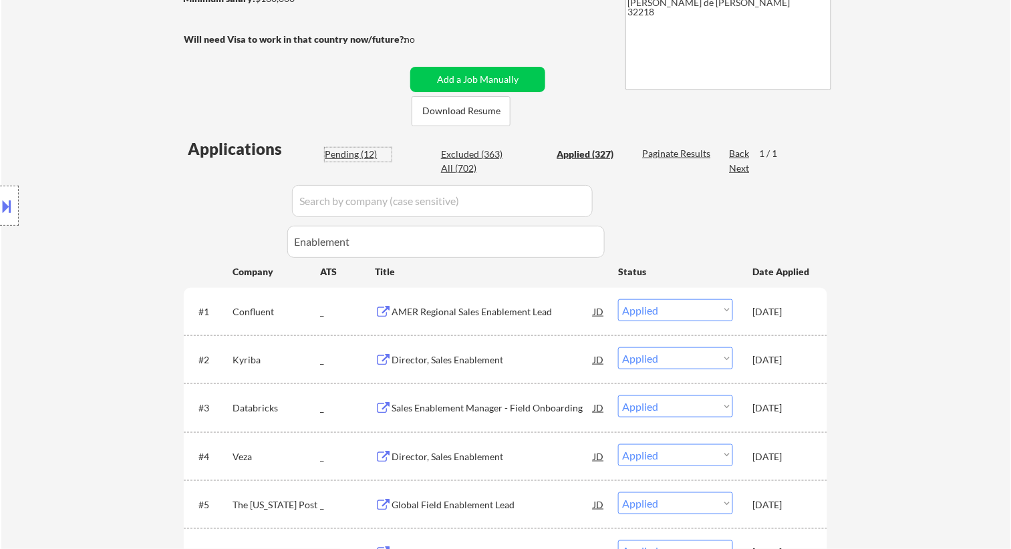
click at [353, 156] on div "Pending (12)" at bounding box center [358, 154] width 67 height 13
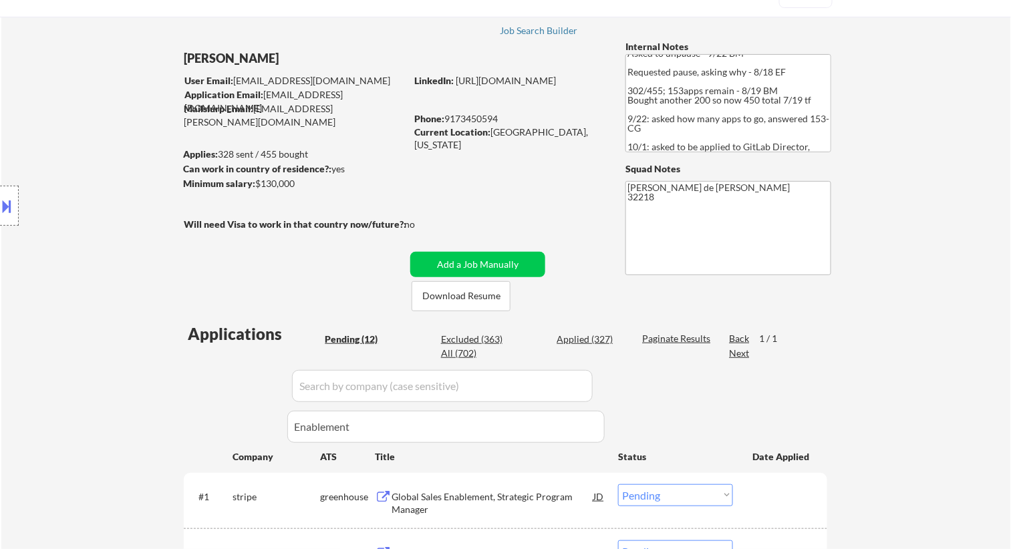
scroll to position [0, 0]
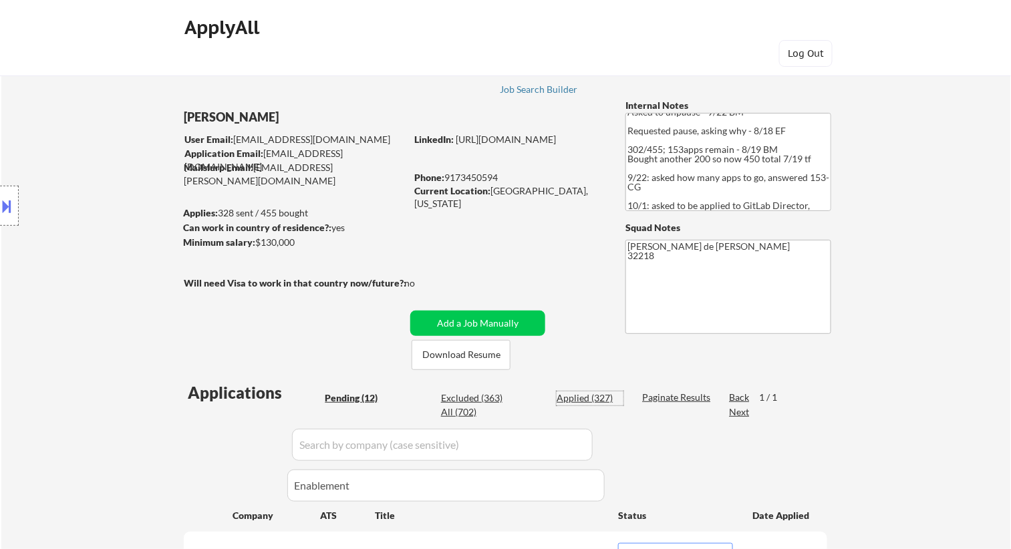
click at [606, 396] on div "Applied (327)" at bounding box center [590, 398] width 67 height 13
click at [579, 403] on div "Applied (327)" at bounding box center [590, 398] width 67 height 13
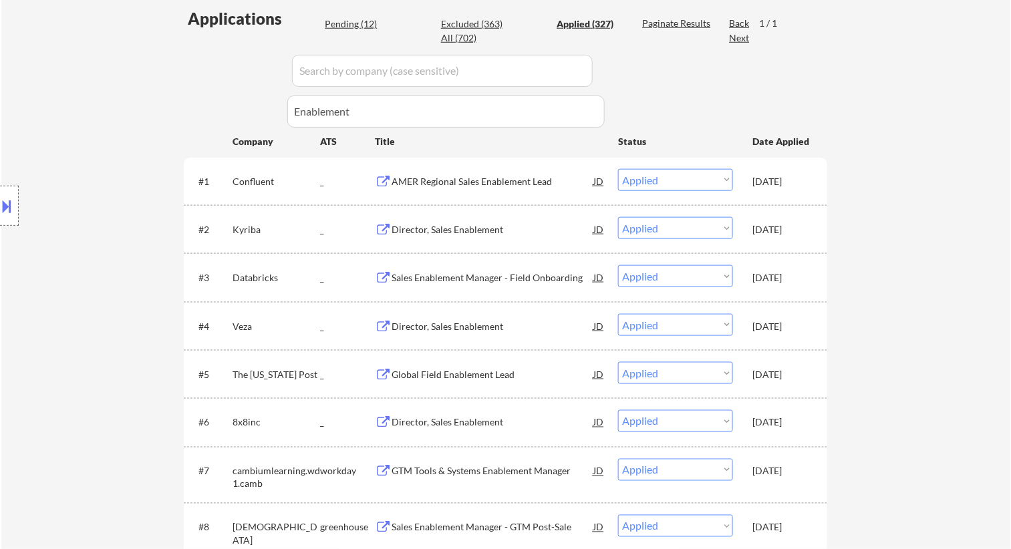
scroll to position [390, 0]
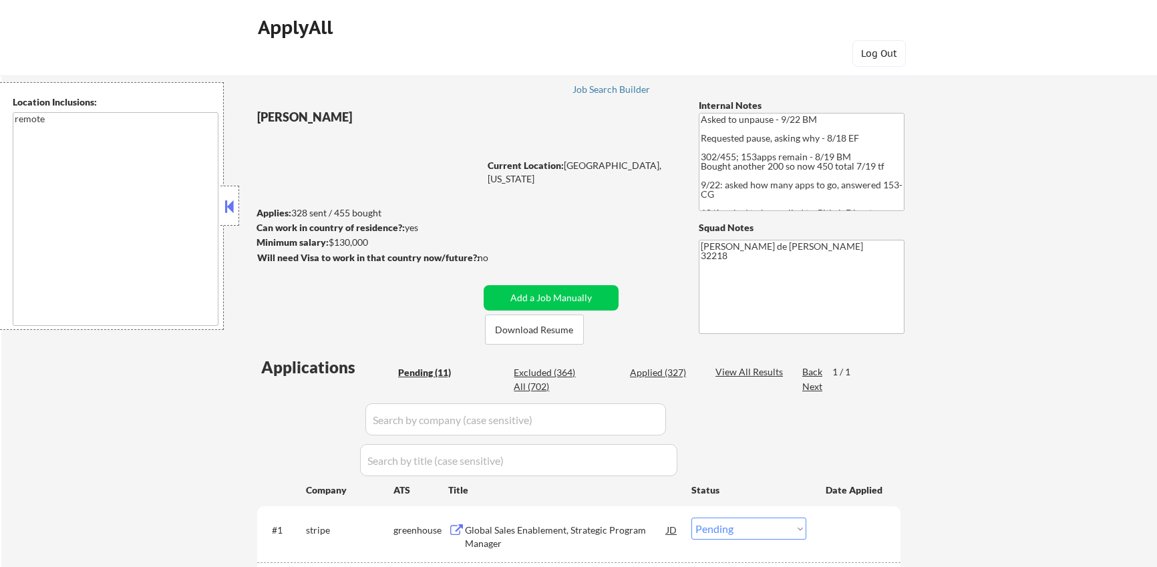
select select ""pending""
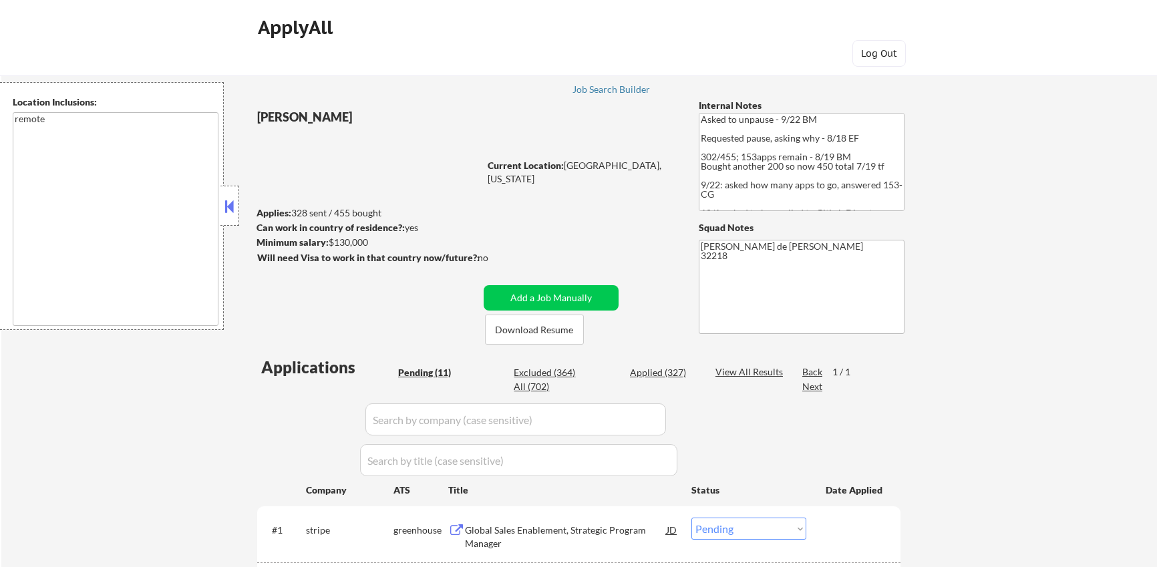
select select ""pending""
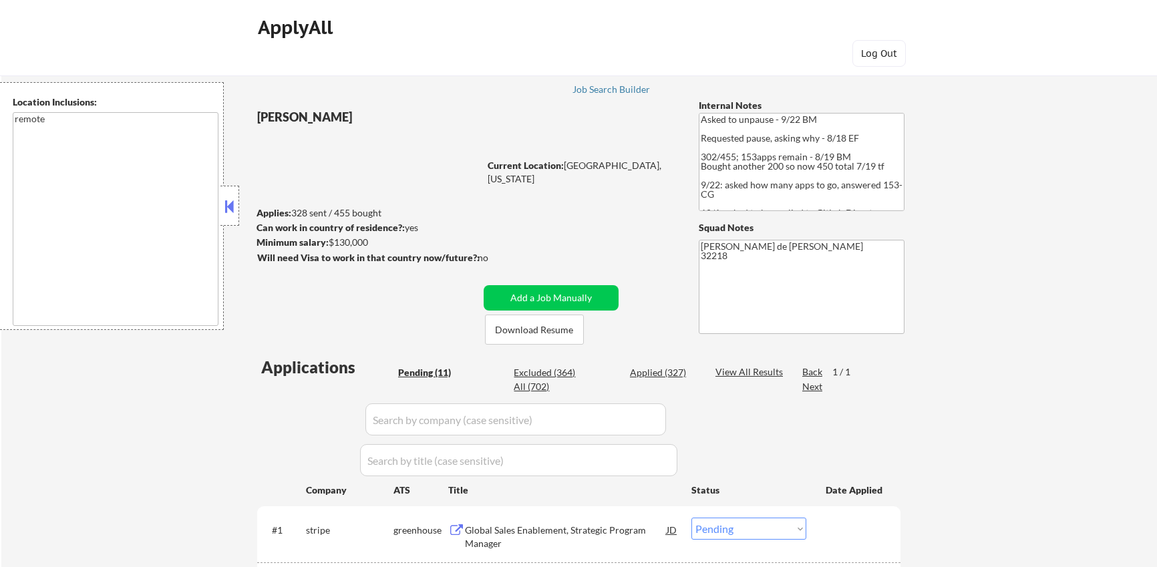
select select ""pending""
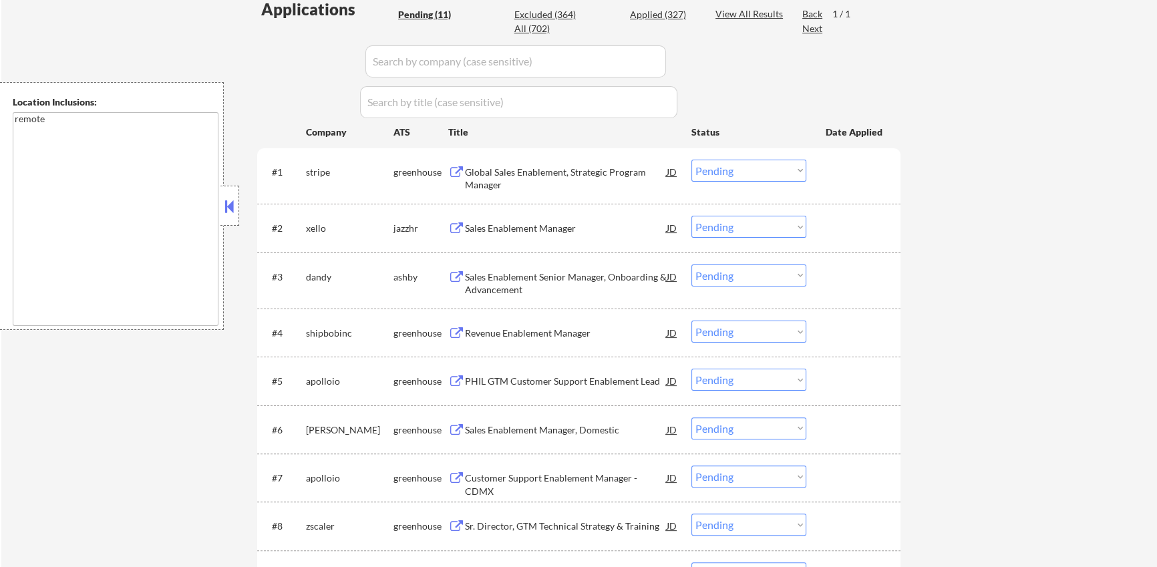
scroll to position [356, 0]
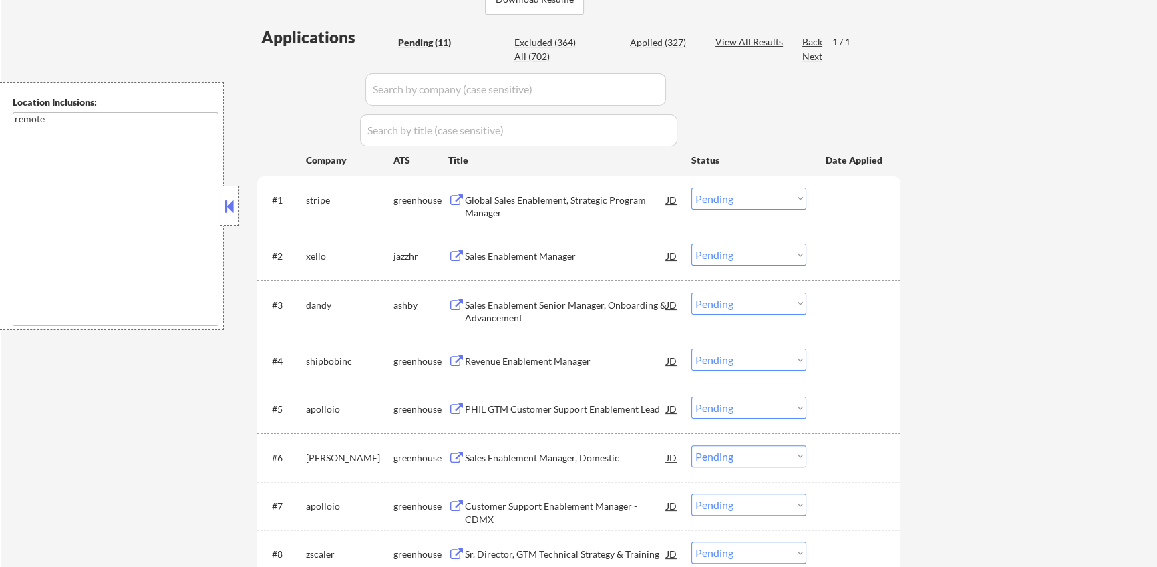
click at [646, 41] on div "Applied (327)" at bounding box center [663, 42] width 67 height 13
select select ""applied""
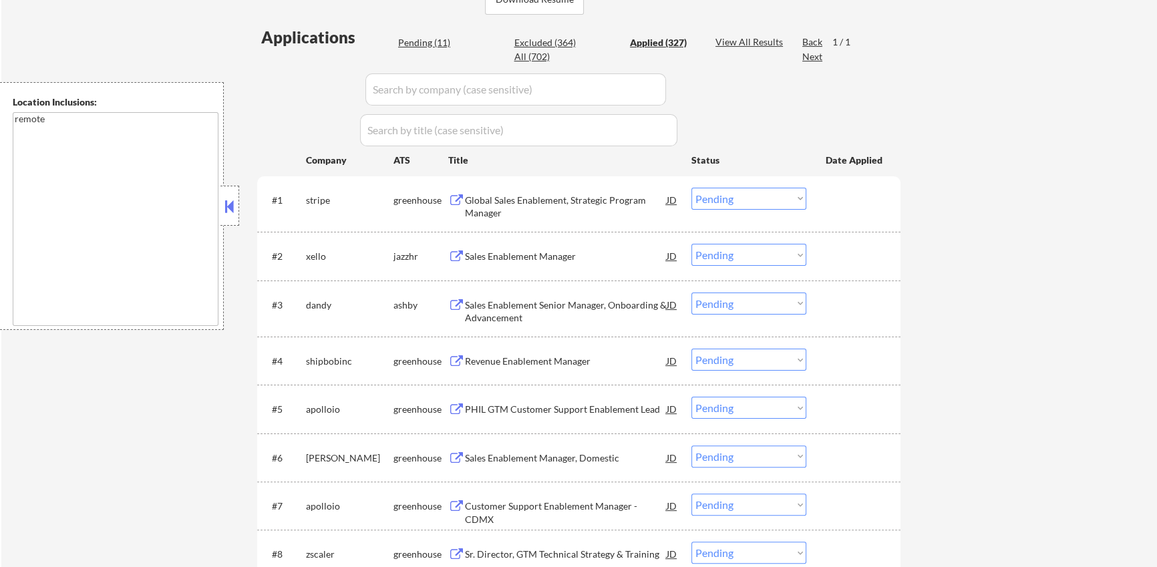
select select ""applied""
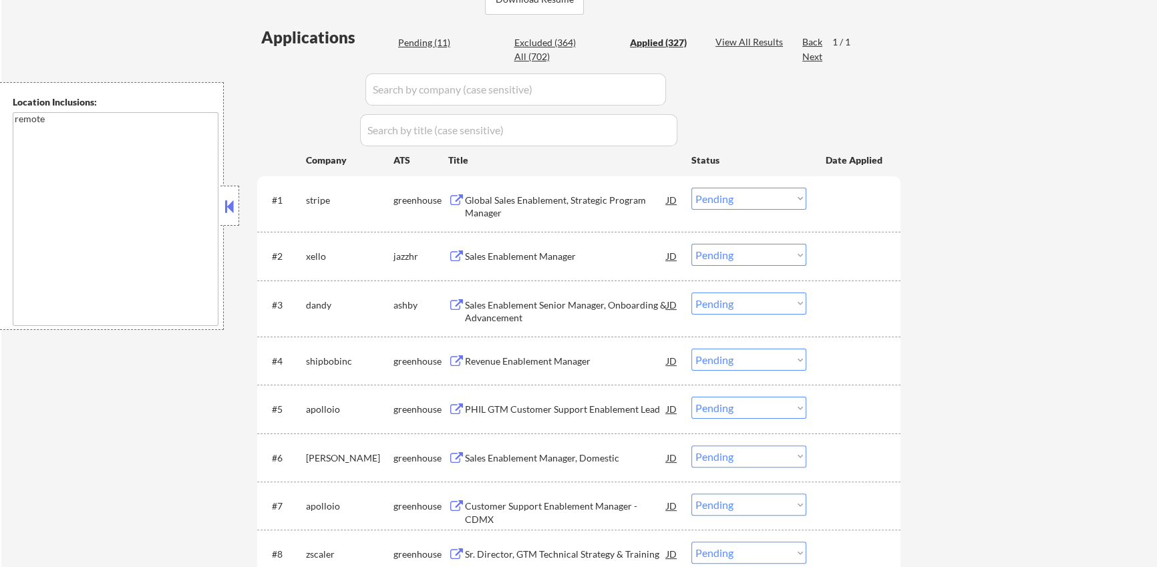
select select ""applied""
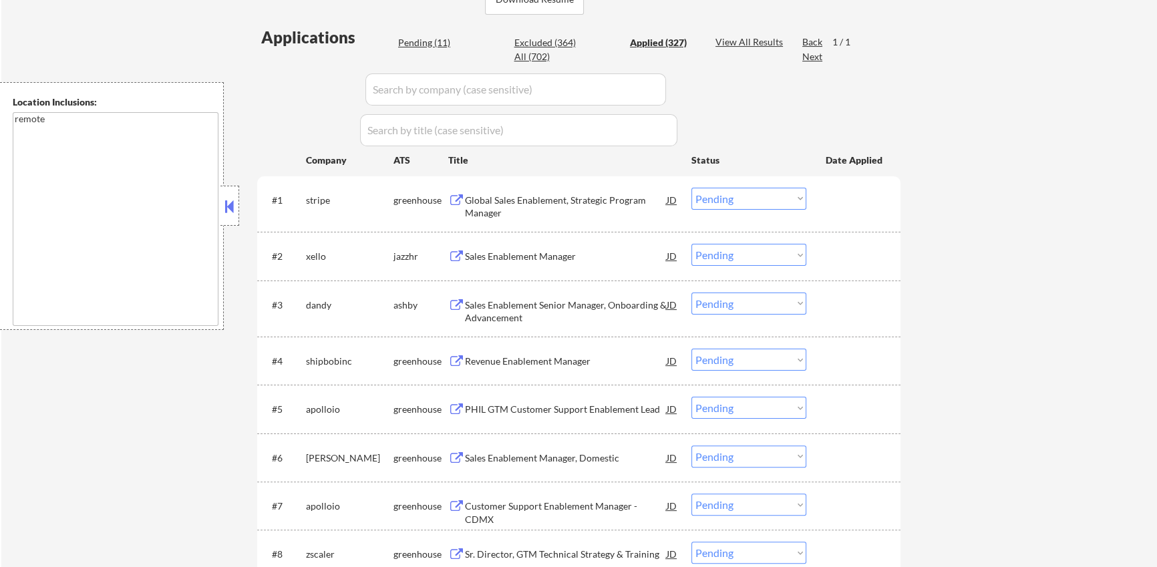
select select ""applied""
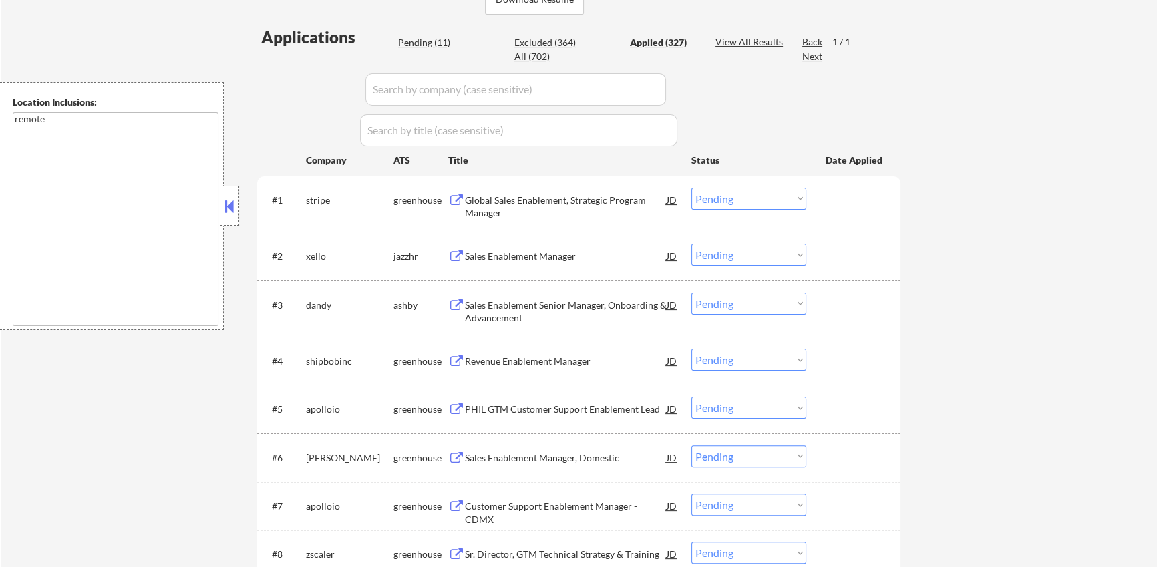
select select ""applied""
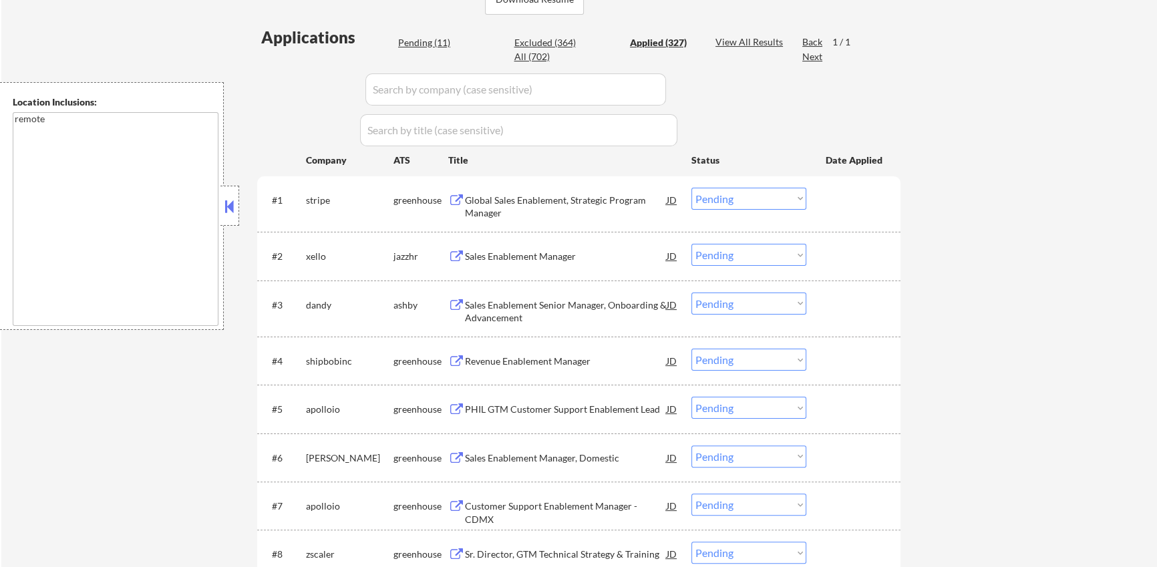
select select ""applied""
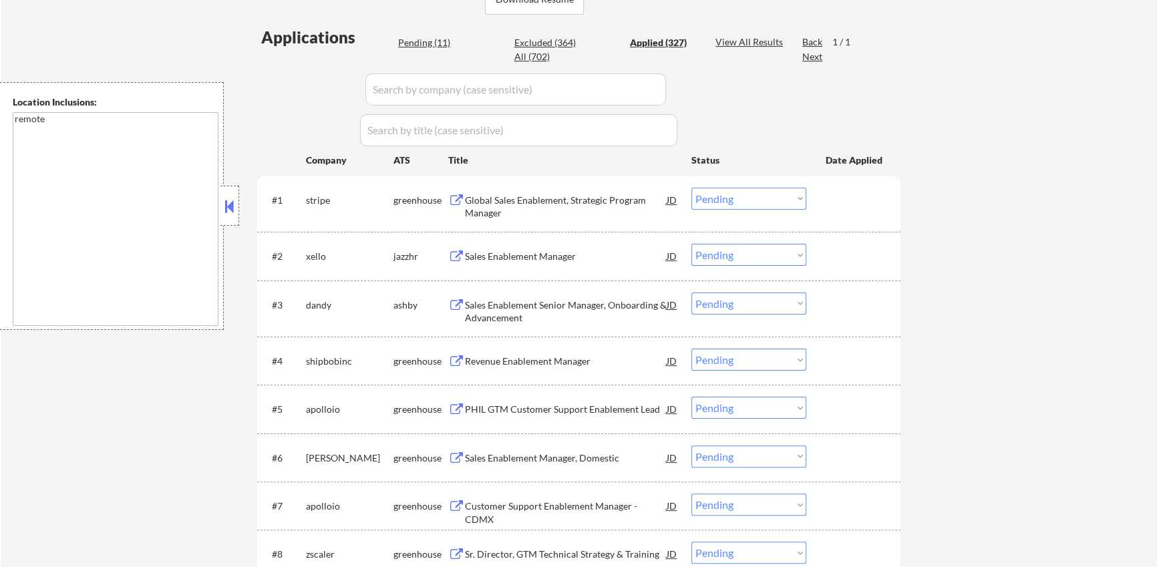
select select ""applied""
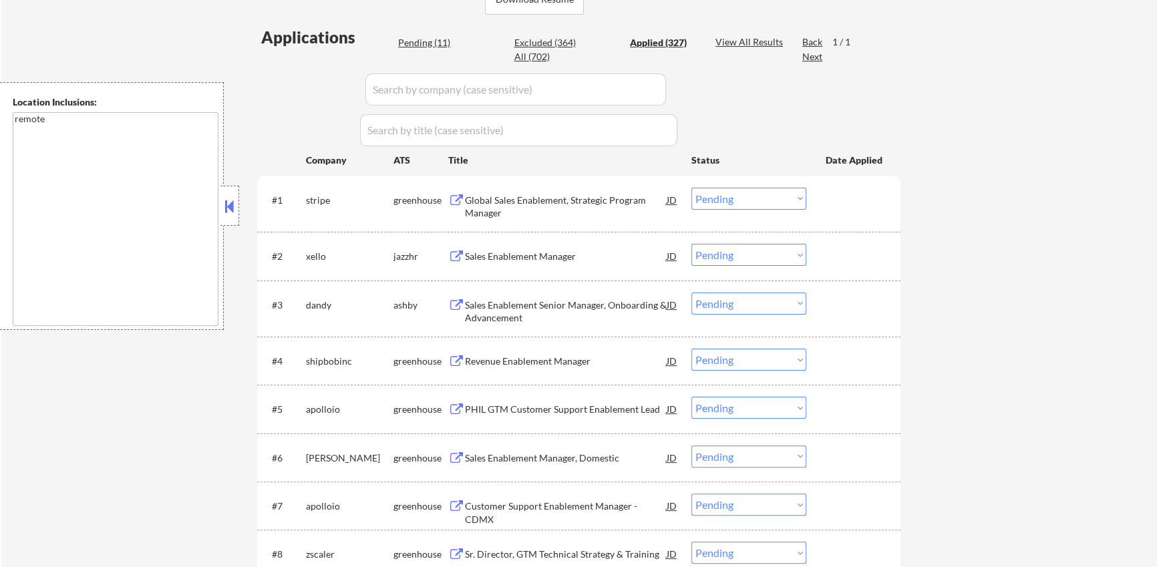
select select ""applied""
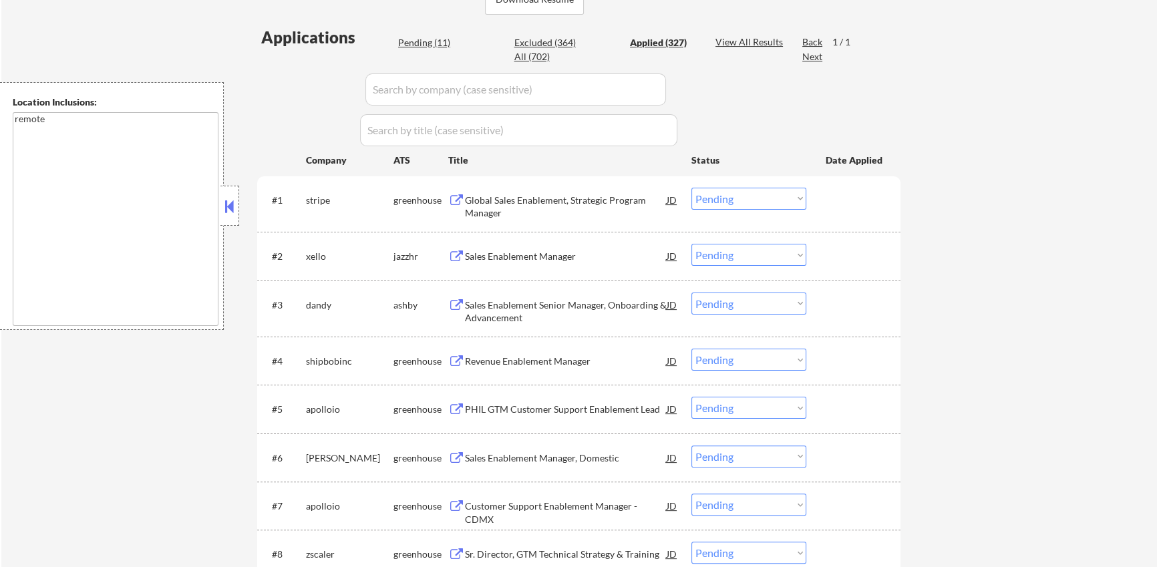
select select ""applied""
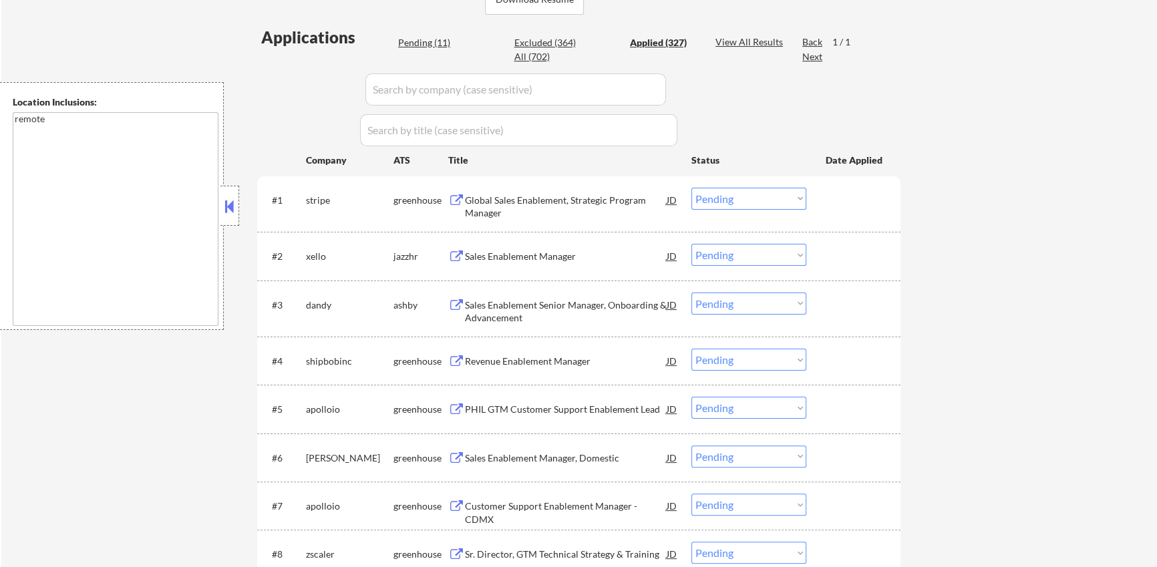
select select ""applied""
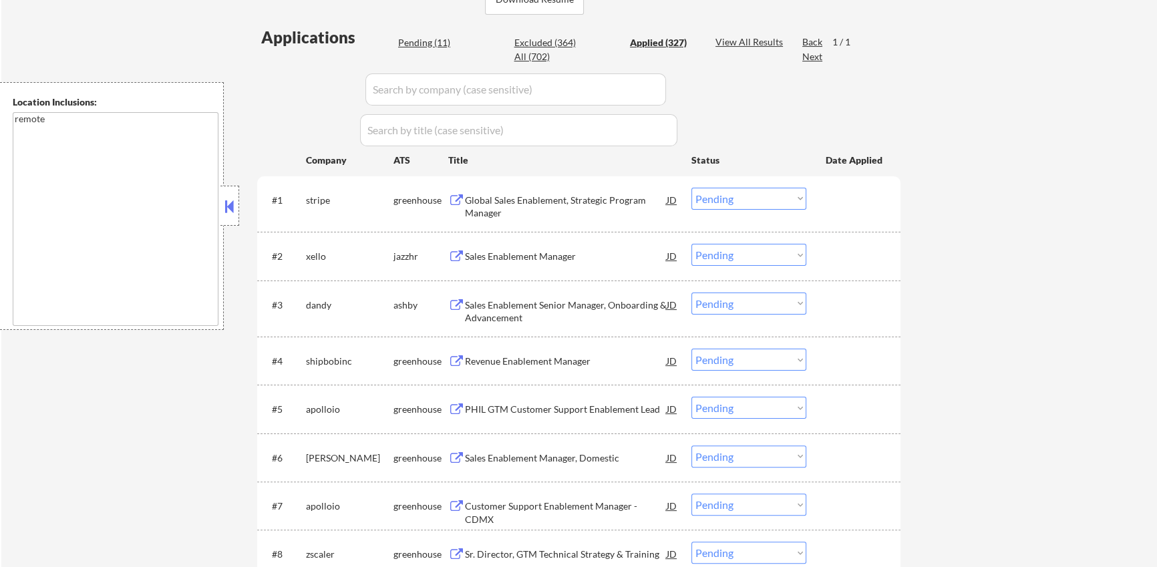
select select ""applied""
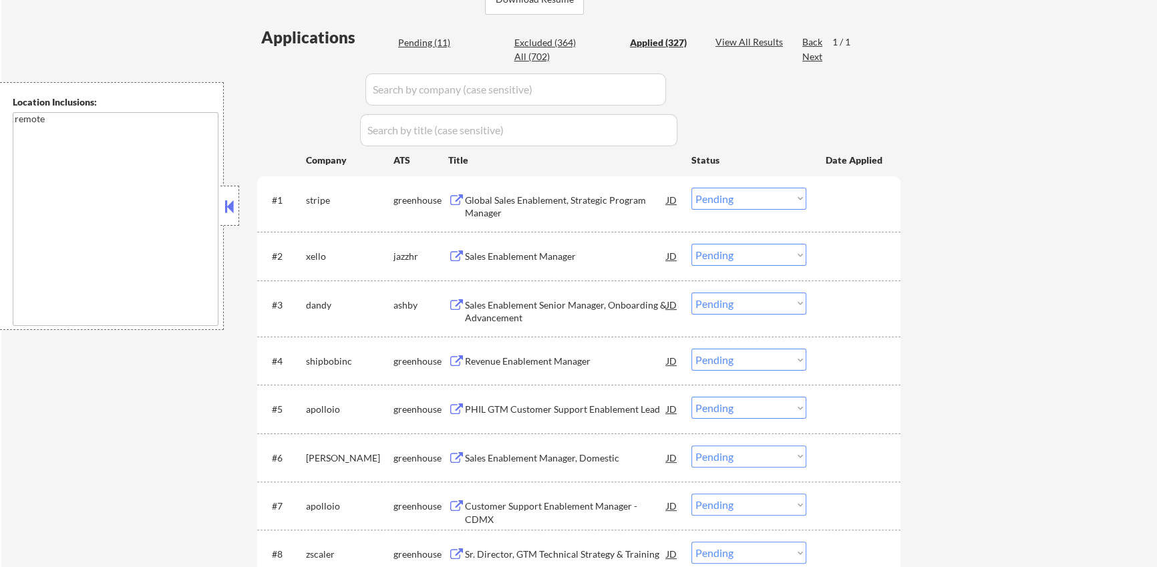
select select ""applied""
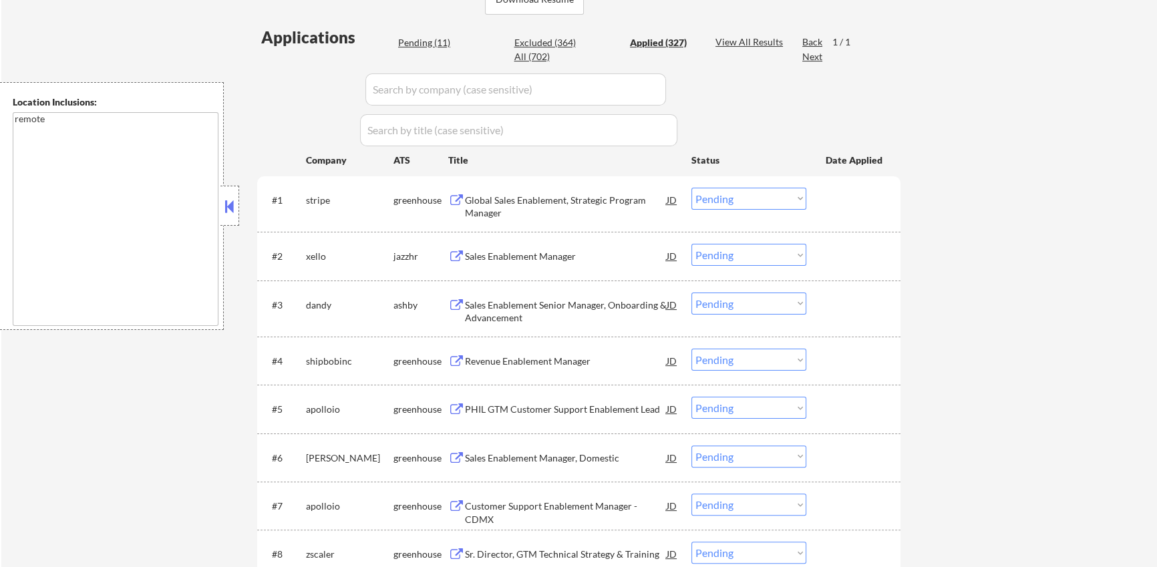
select select ""applied""
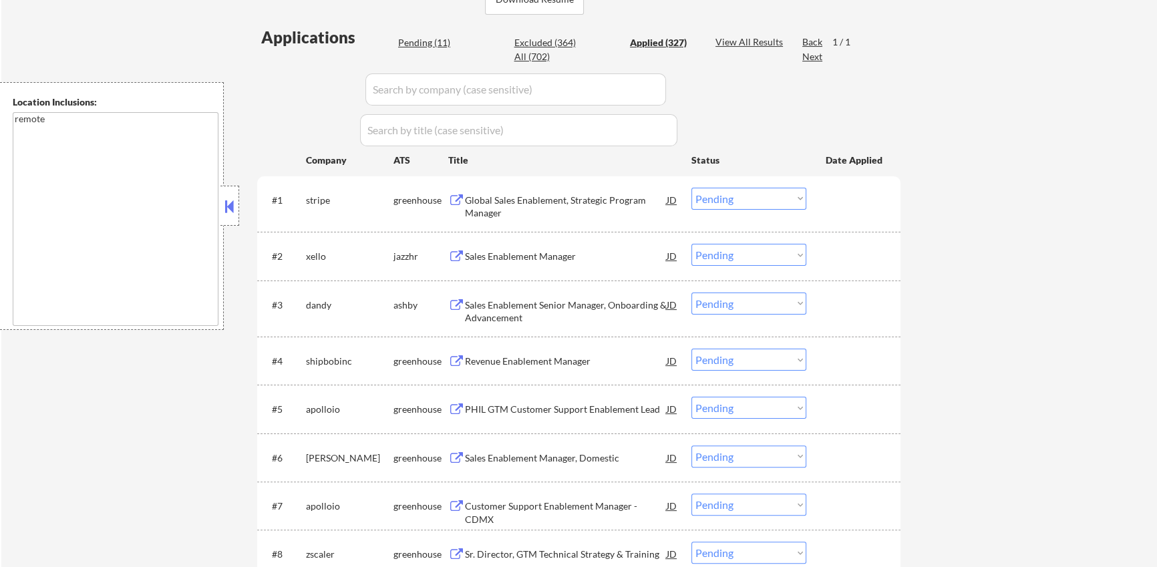
select select ""applied""
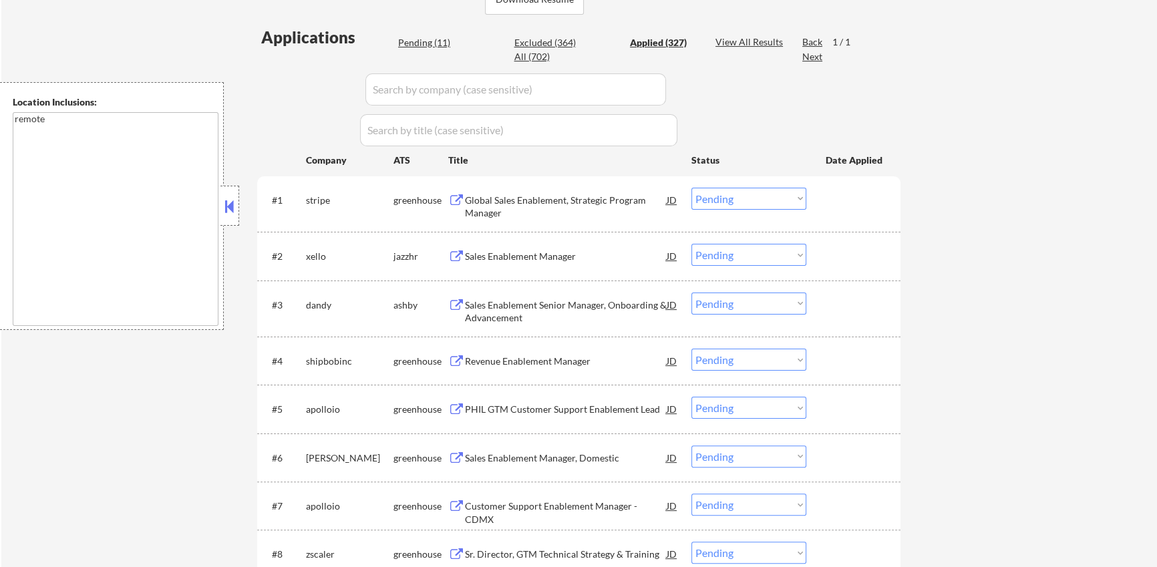
select select ""applied""
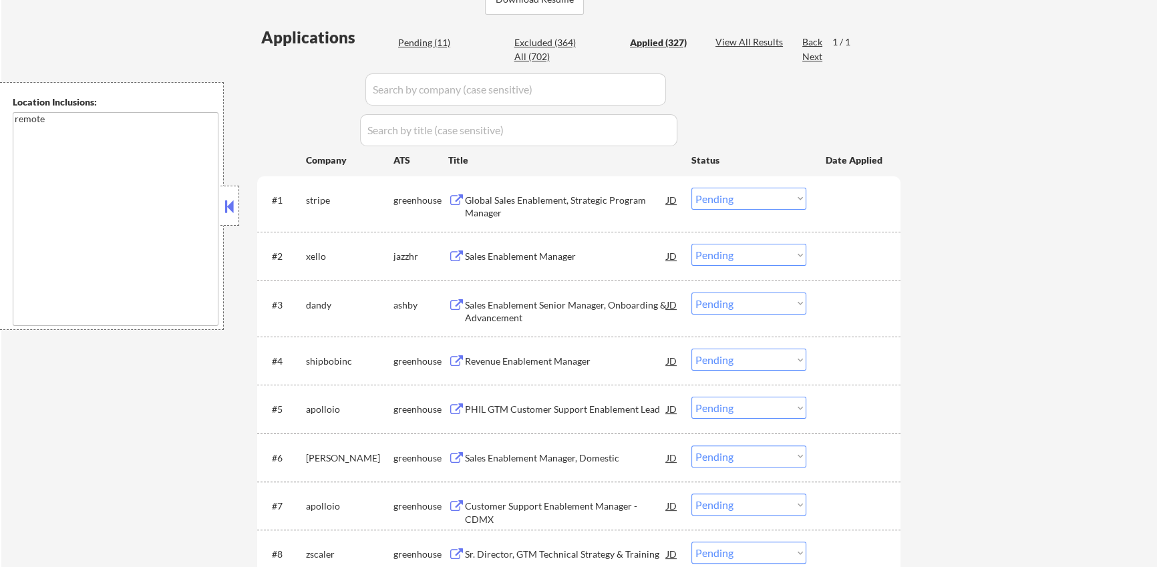
select select ""applied""
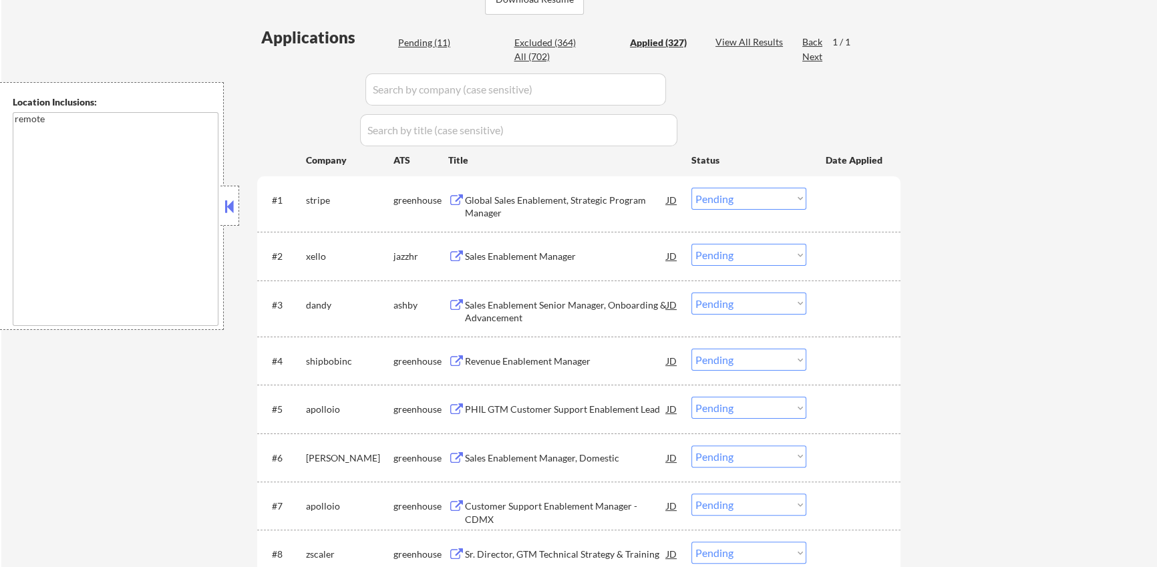
select select ""applied""
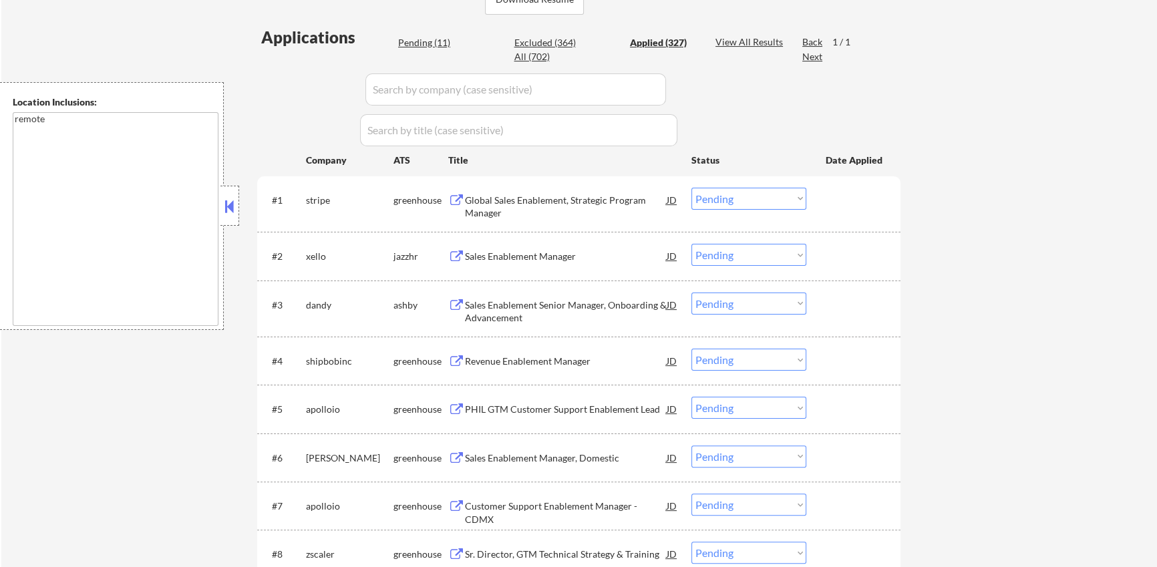
select select ""applied""
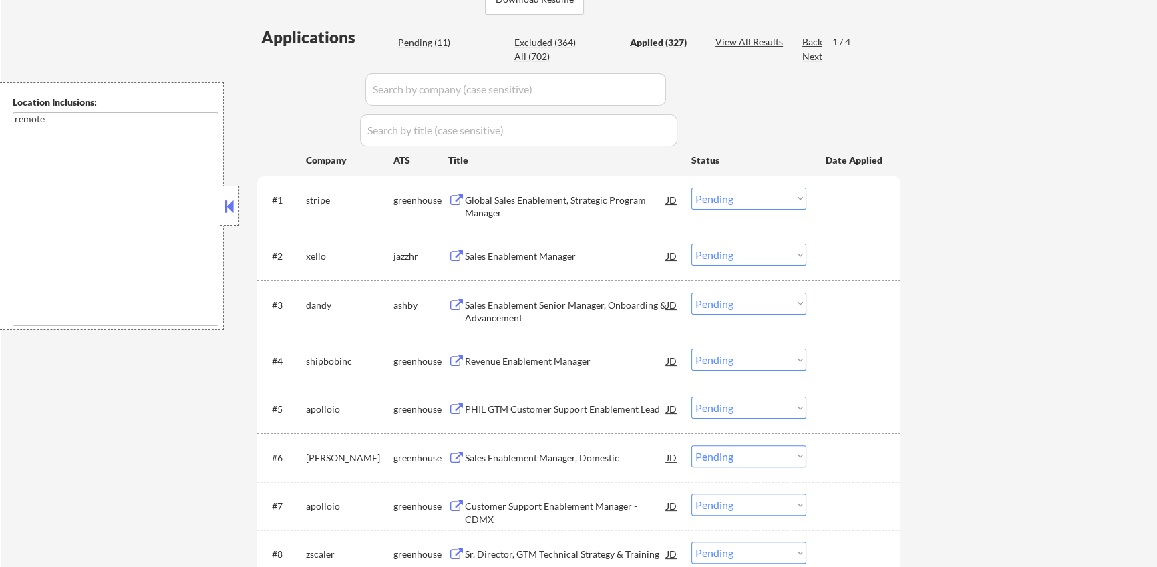
select select ""applied""
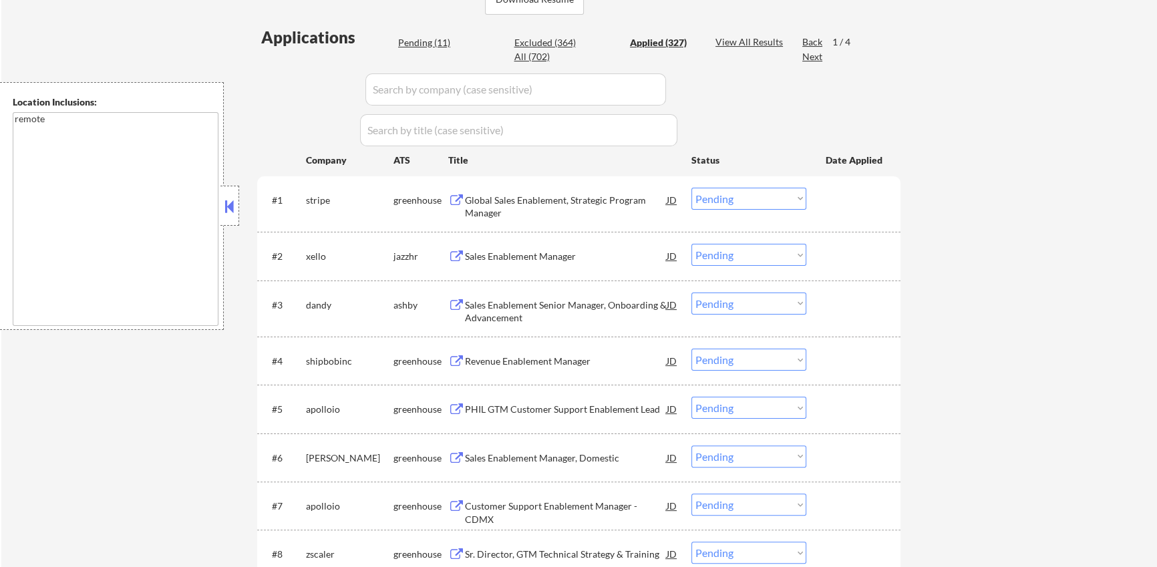
select select ""applied""
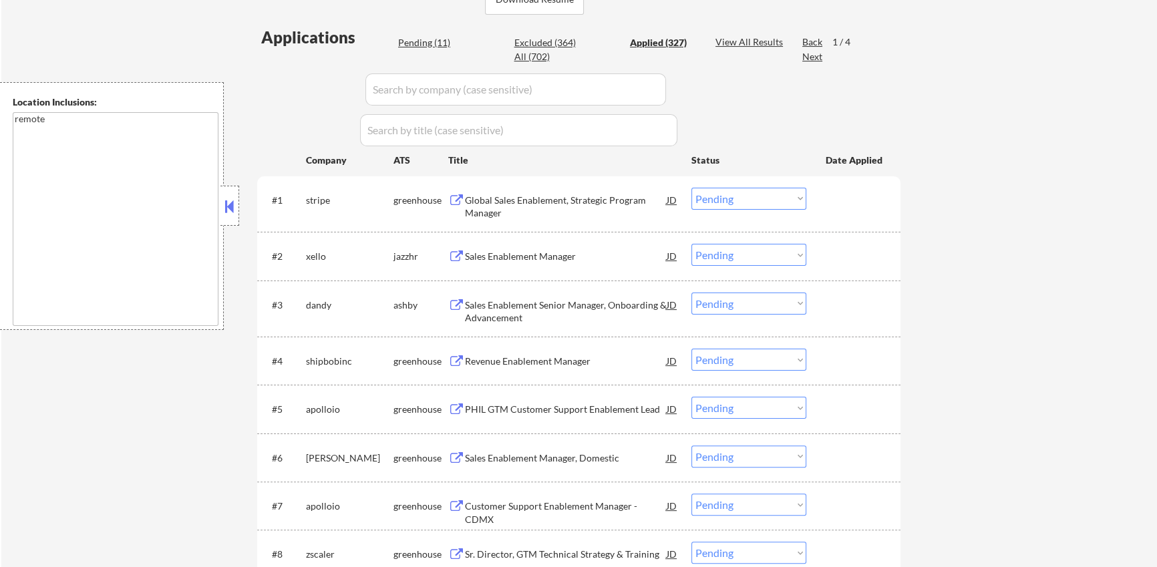
select select ""applied""
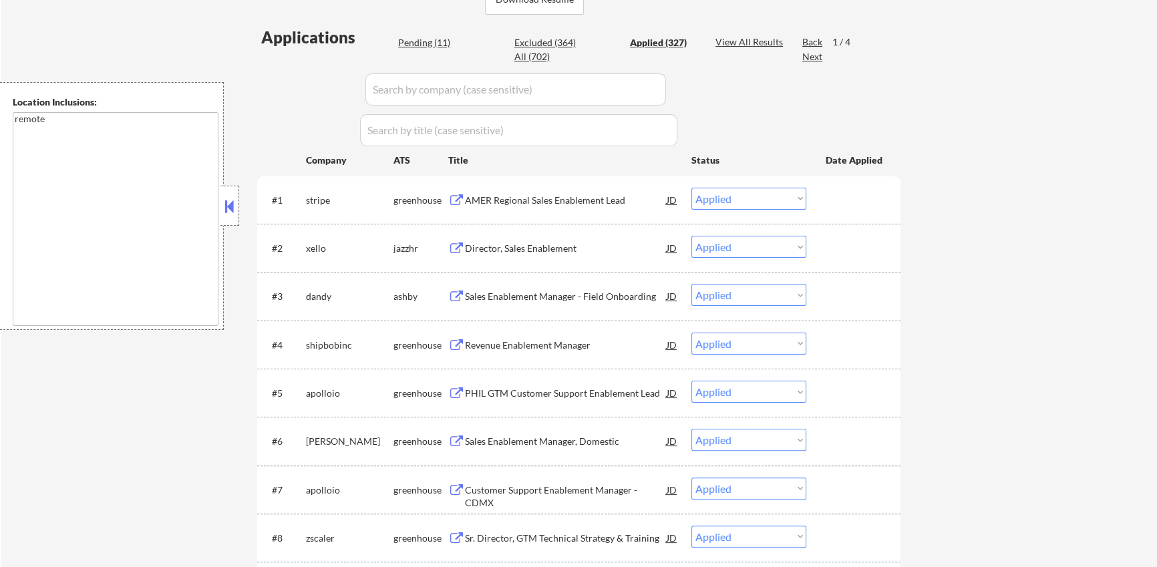
click at [654, 40] on div "Applied (327)" at bounding box center [663, 42] width 67 height 13
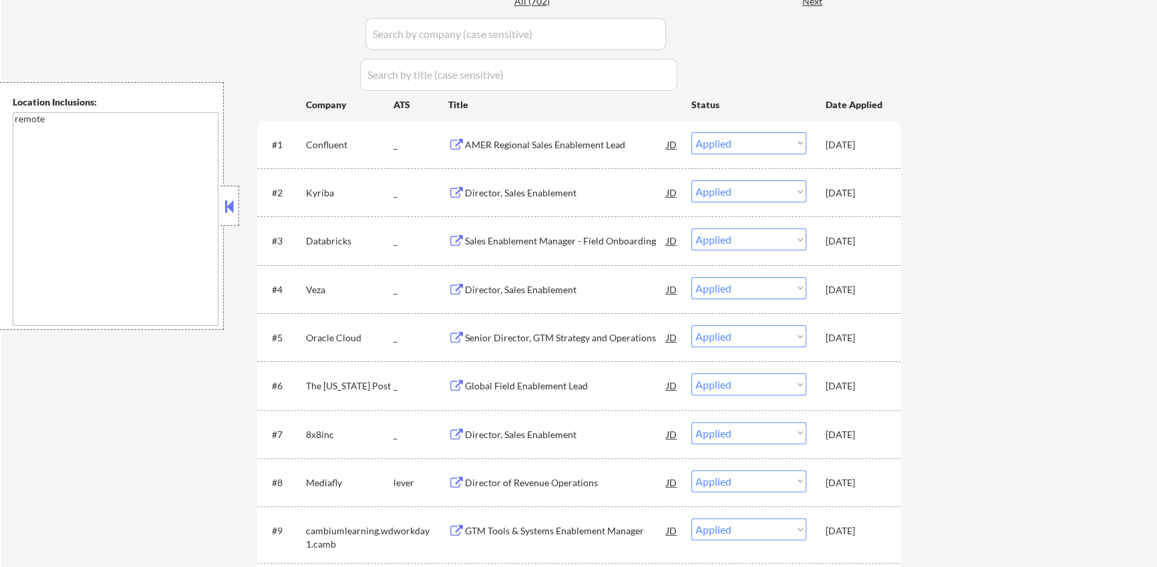
scroll to position [414, 0]
